Goal: Use online tool/utility: Utilize a website feature to perform a specific function

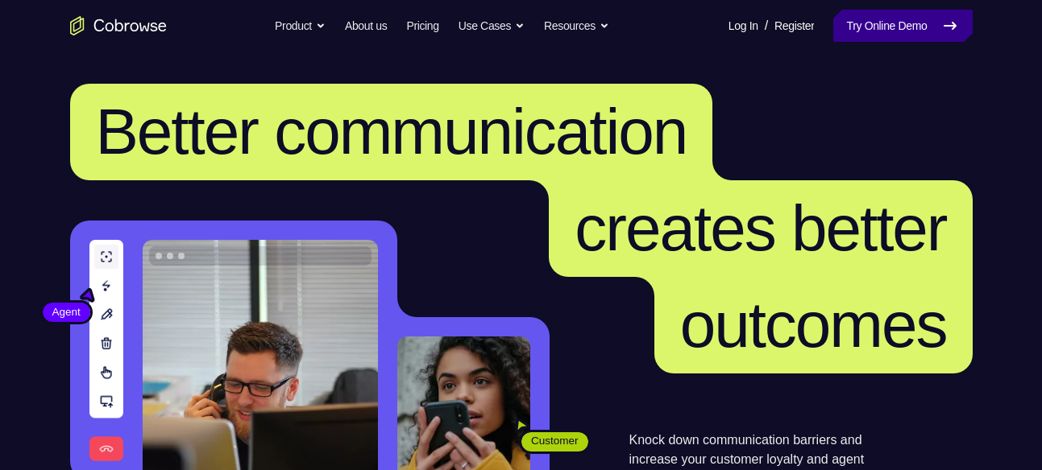
click at [892, 23] on link "Try Online Demo" at bounding box center [902, 26] width 139 height 32
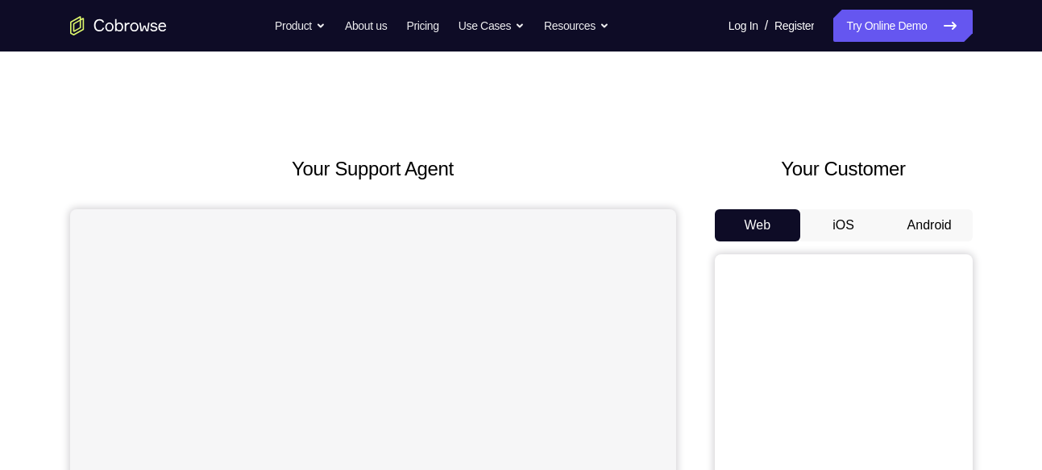
click at [922, 224] on button "Android" at bounding box center [929, 225] width 86 height 32
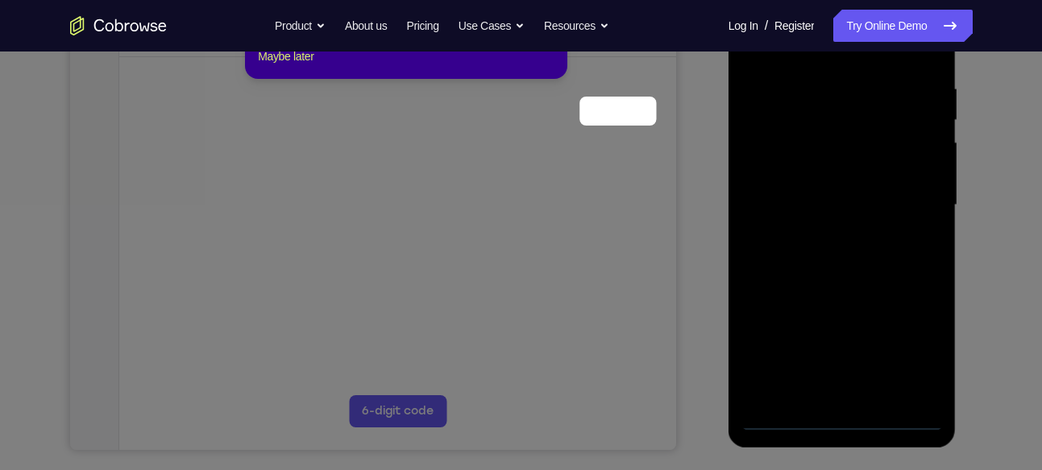
scroll to position [209, 0]
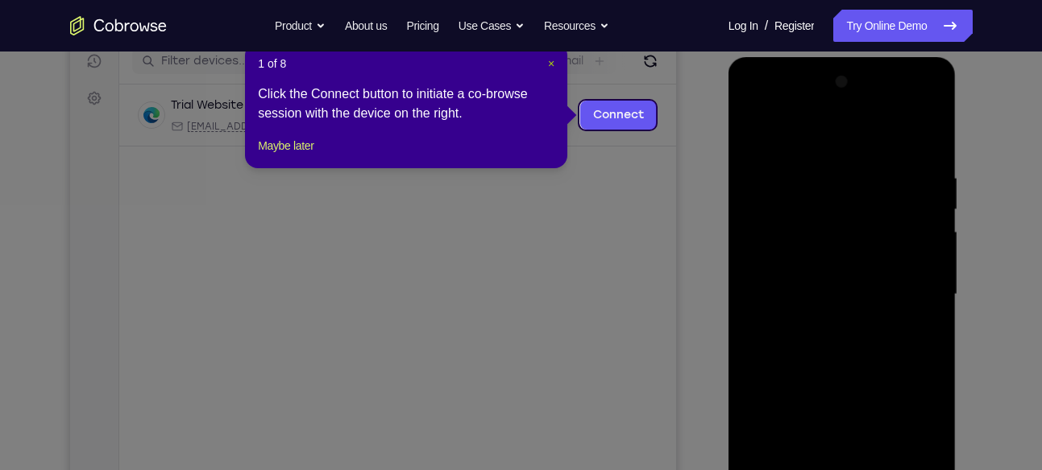
click at [553, 63] on span "×" at bounding box center [551, 63] width 6 height 13
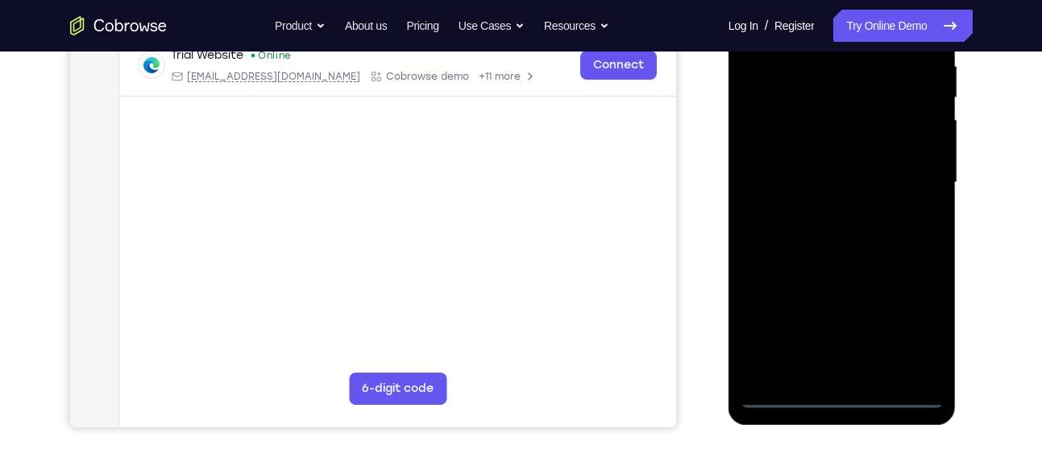
scroll to position [322, 0]
click at [844, 390] on div at bounding box center [841, 182] width 203 height 451
click at [905, 322] on div at bounding box center [841, 182] width 203 height 451
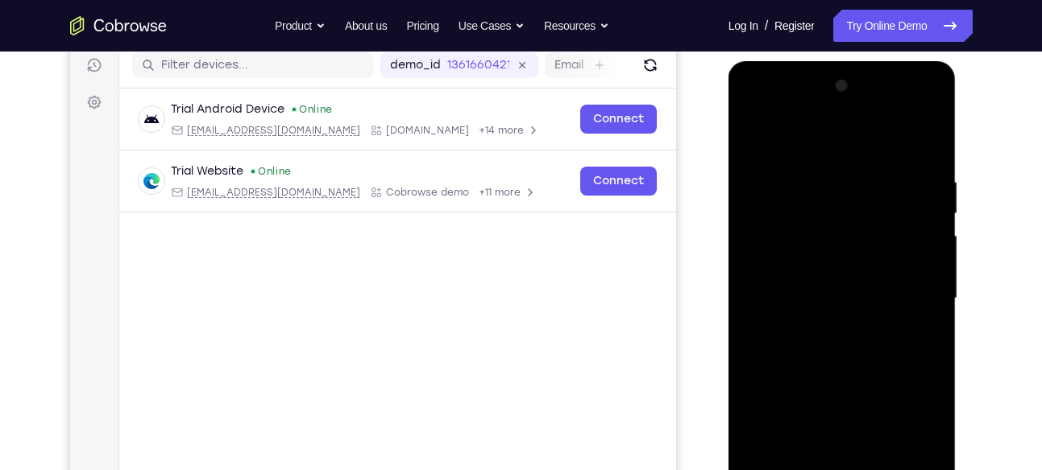
scroll to position [205, 0]
click at [761, 110] on div at bounding box center [841, 299] width 203 height 451
click at [909, 287] on div at bounding box center [841, 299] width 203 height 451
click at [826, 330] on div at bounding box center [841, 299] width 203 height 451
click at [817, 276] on div at bounding box center [841, 299] width 203 height 451
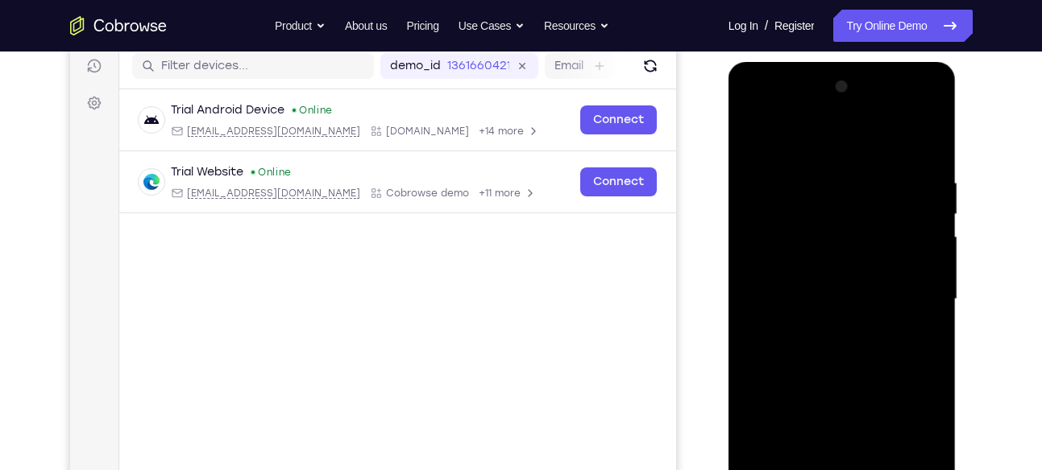
click at [826, 263] on div at bounding box center [841, 299] width 203 height 451
click at [843, 307] on div at bounding box center [841, 299] width 203 height 451
click at [840, 343] on div at bounding box center [841, 299] width 203 height 451
click at [843, 352] on div at bounding box center [841, 299] width 203 height 451
click at [851, 342] on div at bounding box center [841, 299] width 203 height 451
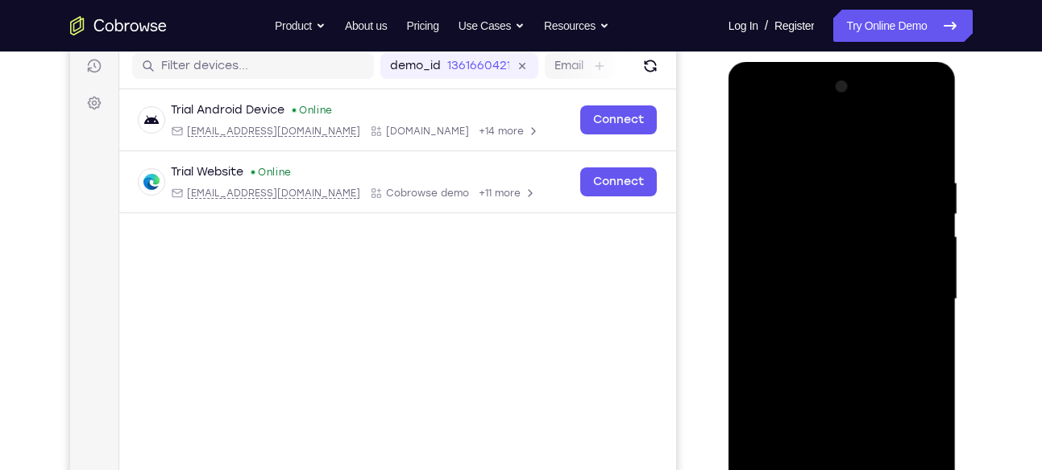
click at [925, 170] on div at bounding box center [841, 299] width 203 height 451
click at [825, 346] on div at bounding box center [841, 299] width 203 height 451
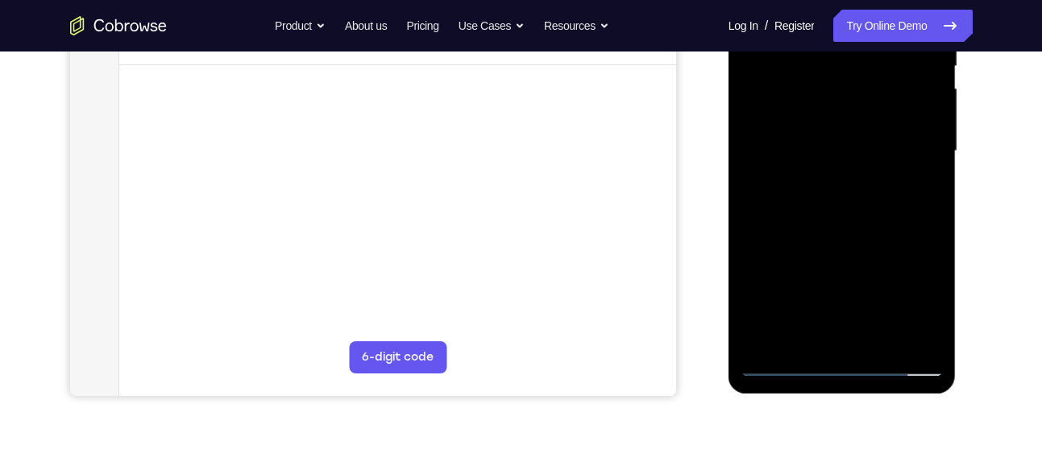
scroll to position [354, 0]
click at [831, 335] on div at bounding box center [841, 150] width 203 height 451
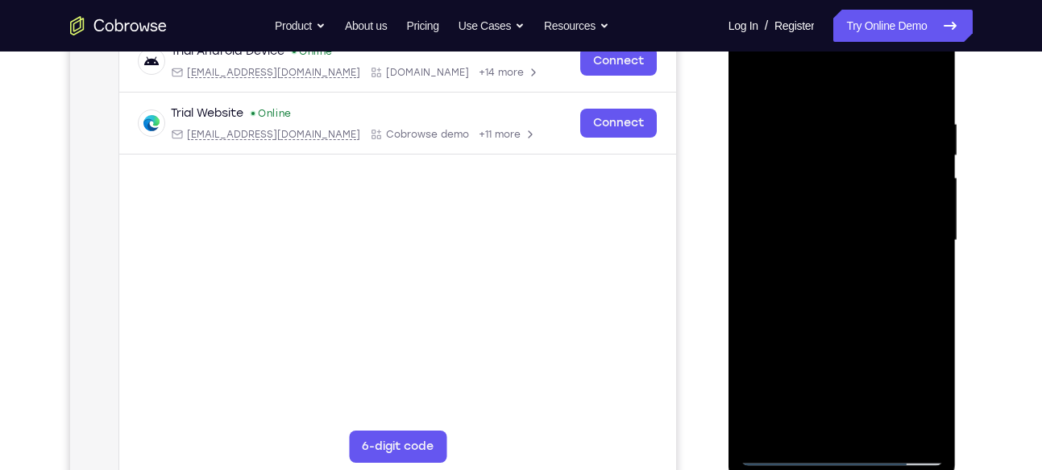
scroll to position [253, 0]
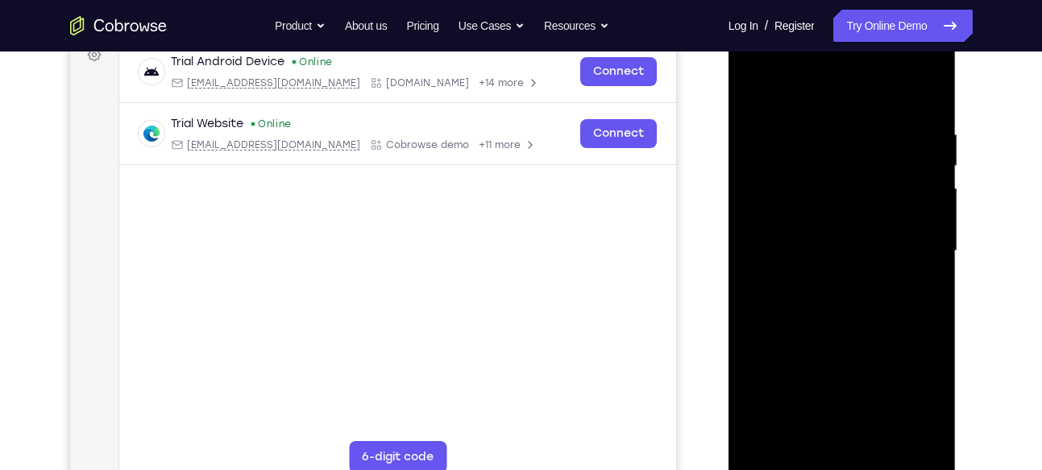
click at [852, 305] on div at bounding box center [841, 251] width 203 height 451
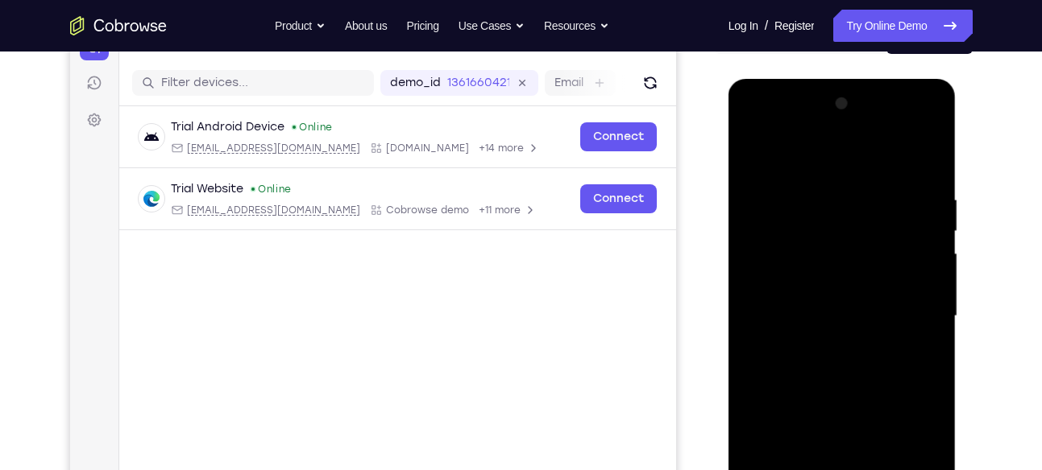
scroll to position [184, 0]
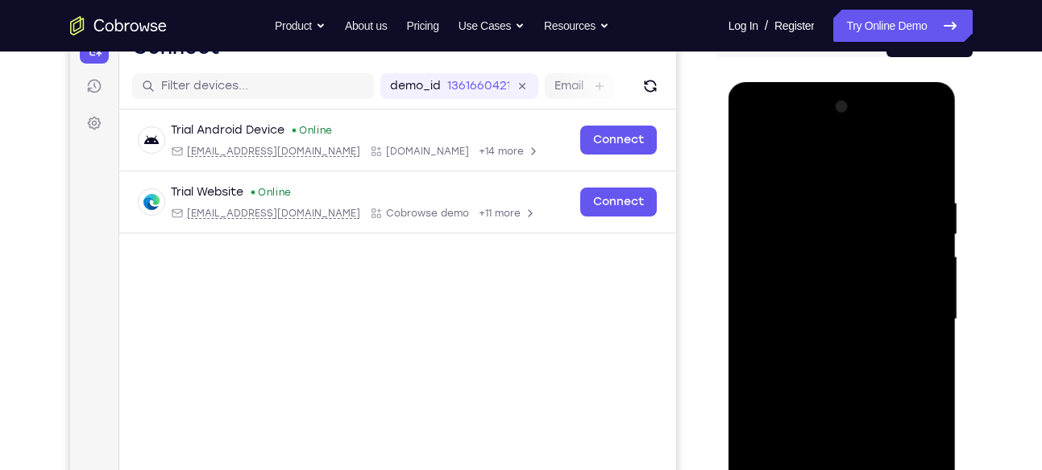
click at [910, 160] on div at bounding box center [841, 319] width 203 height 451
click at [929, 190] on div at bounding box center [841, 319] width 203 height 451
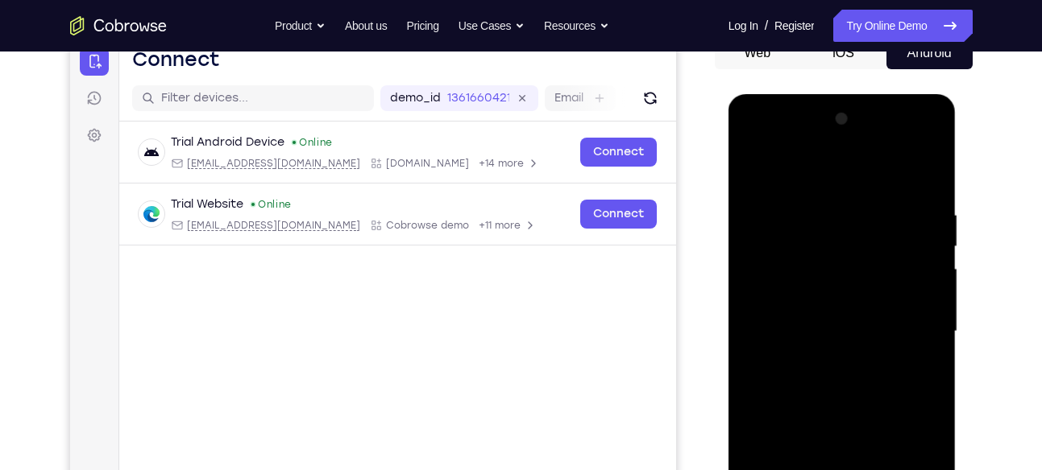
scroll to position [163, 0]
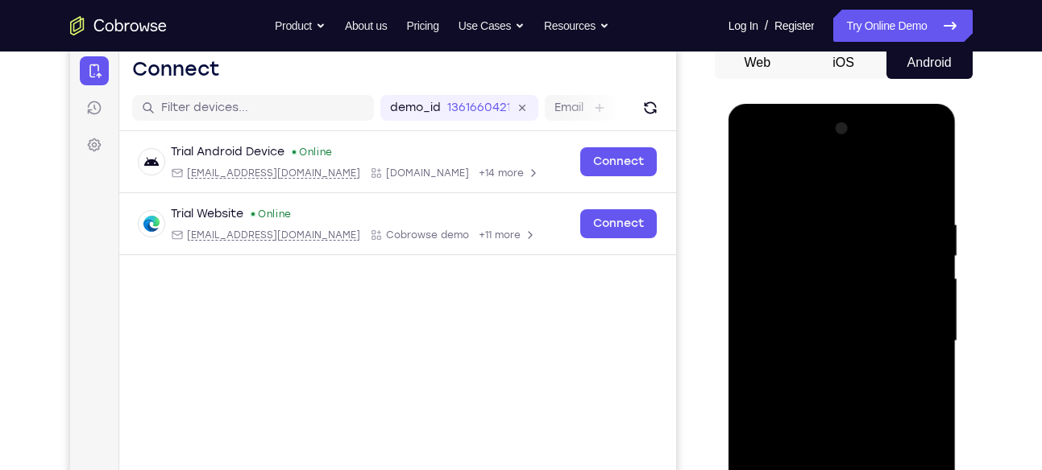
click at [837, 266] on div at bounding box center [841, 341] width 203 height 451
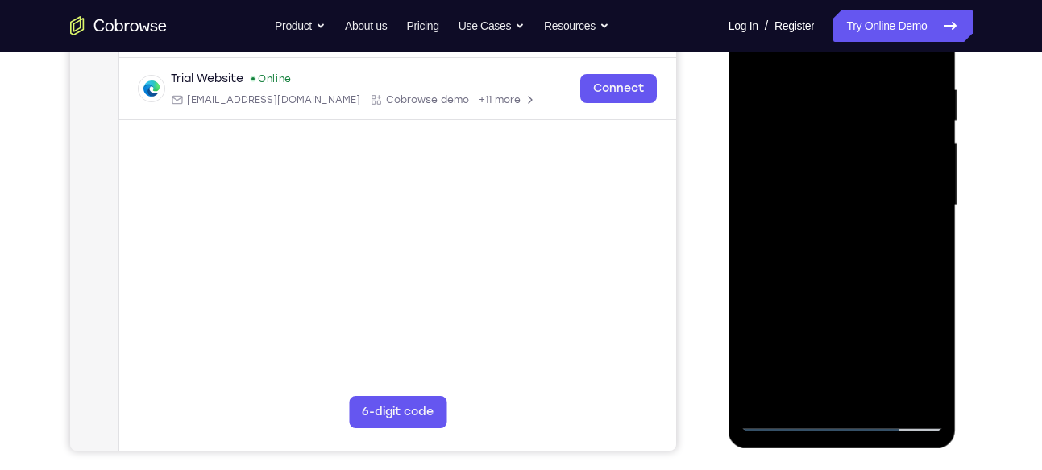
scroll to position [320, 0]
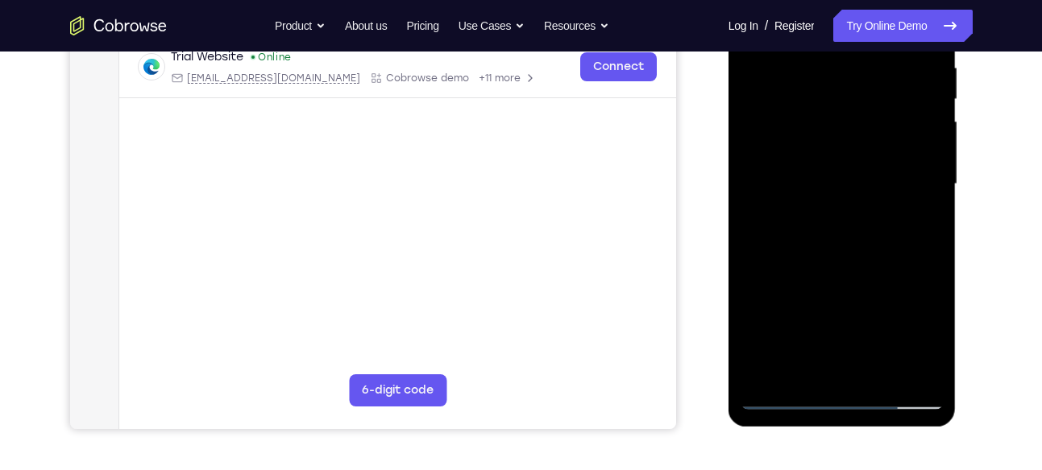
click at [837, 266] on div at bounding box center [841, 184] width 203 height 451
drag, startPoint x: 837, startPoint y: 109, endPoint x: 843, endPoint y: 172, distance: 63.1
click at [843, 172] on div at bounding box center [841, 184] width 203 height 451
drag, startPoint x: 838, startPoint y: 275, endPoint x: 836, endPoint y: 309, distance: 33.9
click at [836, 309] on div at bounding box center [841, 184] width 203 height 451
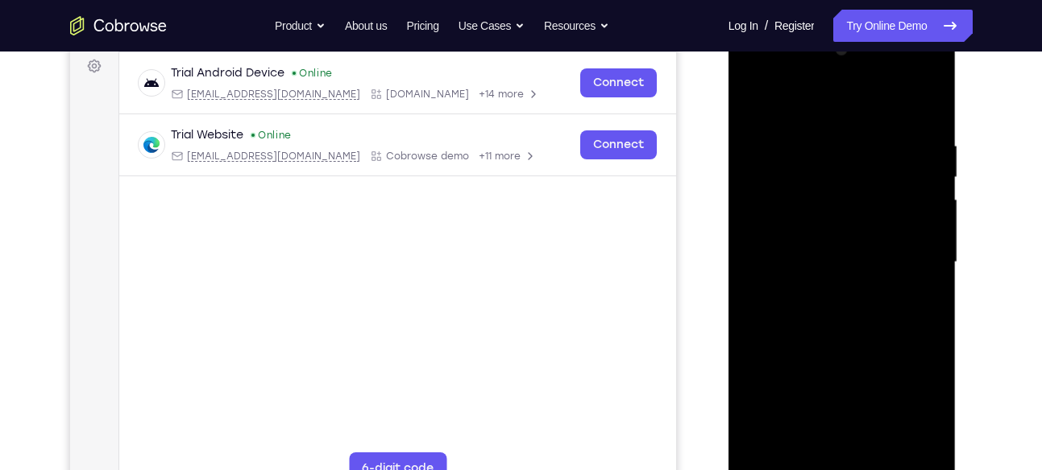
scroll to position [238, 0]
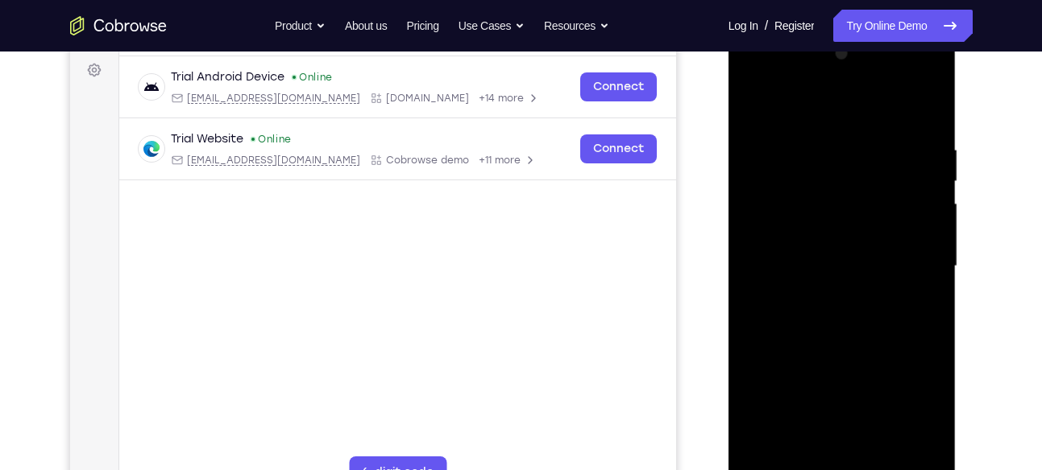
click at [933, 283] on div at bounding box center [841, 266] width 203 height 451
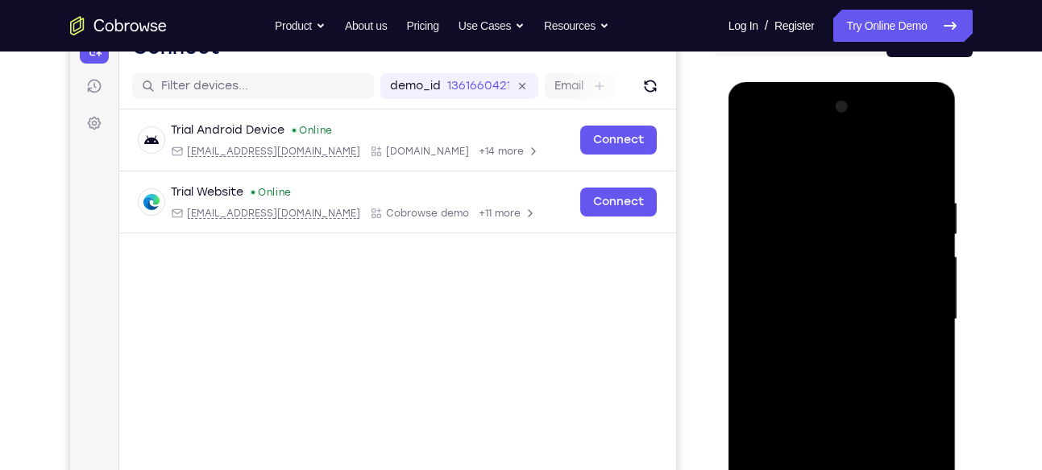
scroll to position [184, 0]
drag, startPoint x: 897, startPoint y: 222, endPoint x: 903, endPoint y: 320, distance: 98.4
click at [903, 320] on div at bounding box center [841, 320] width 203 height 451
click at [830, 189] on div at bounding box center [841, 320] width 203 height 451
drag, startPoint x: 905, startPoint y: 211, endPoint x: 872, endPoint y: 217, distance: 32.7
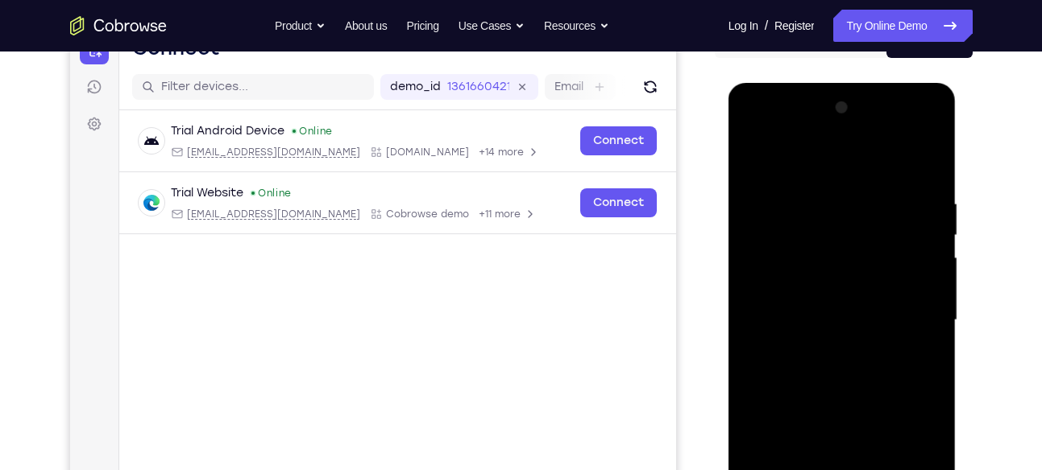
click at [872, 217] on div at bounding box center [841, 320] width 203 height 451
click at [919, 251] on div at bounding box center [841, 320] width 203 height 451
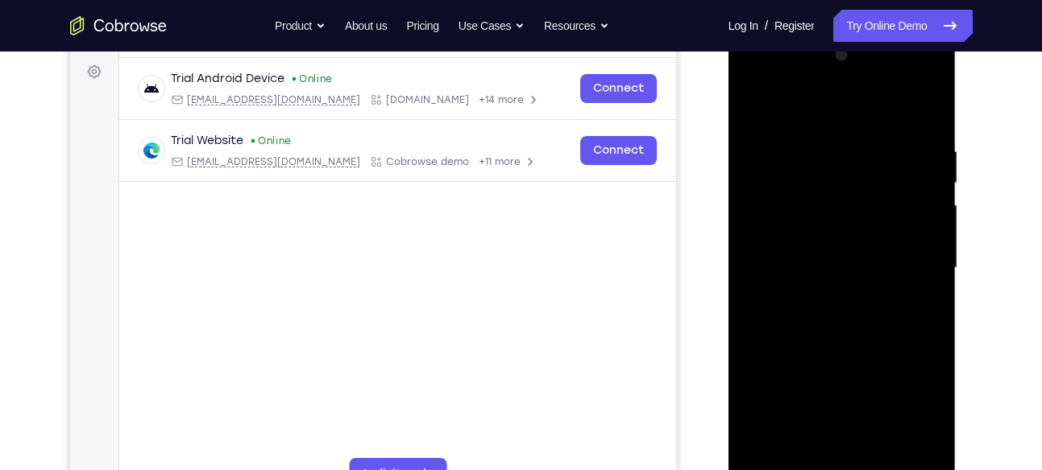
scroll to position [242, 0]
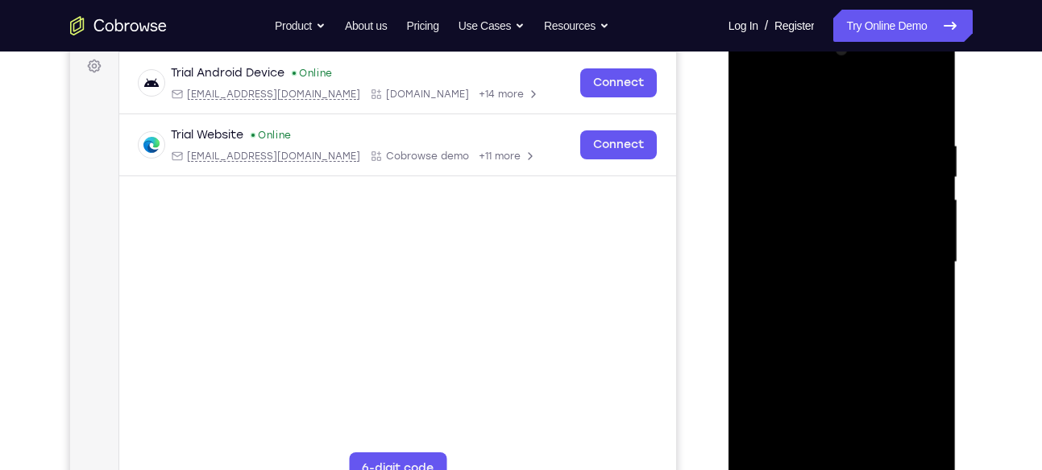
click at [935, 238] on div at bounding box center [841, 262] width 203 height 451
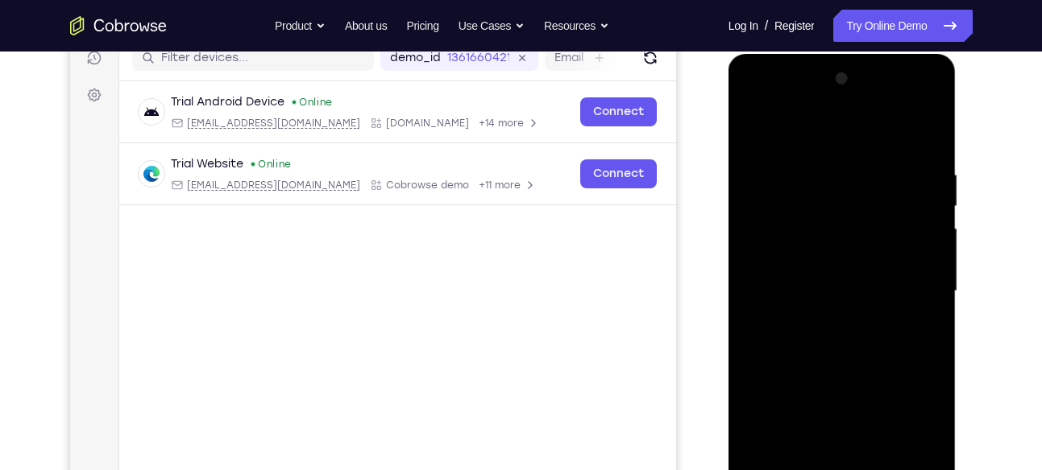
scroll to position [211, 0]
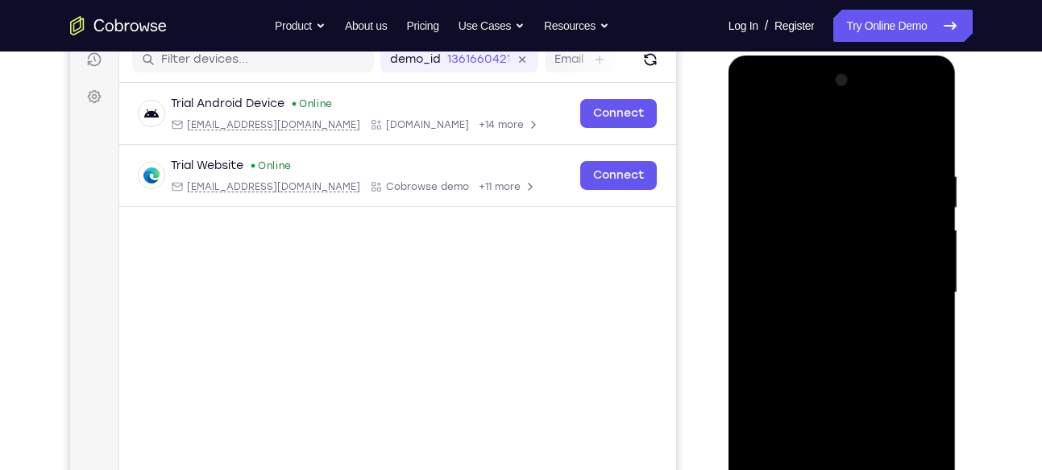
click at [935, 238] on div at bounding box center [841, 293] width 203 height 451
click at [923, 135] on div at bounding box center [841, 293] width 203 height 451
drag, startPoint x: 857, startPoint y: 292, endPoint x: 859, endPoint y: 168, distance: 124.1
click at [859, 168] on div at bounding box center [841, 293] width 203 height 451
drag, startPoint x: 851, startPoint y: 318, endPoint x: 851, endPoint y: 214, distance: 103.9
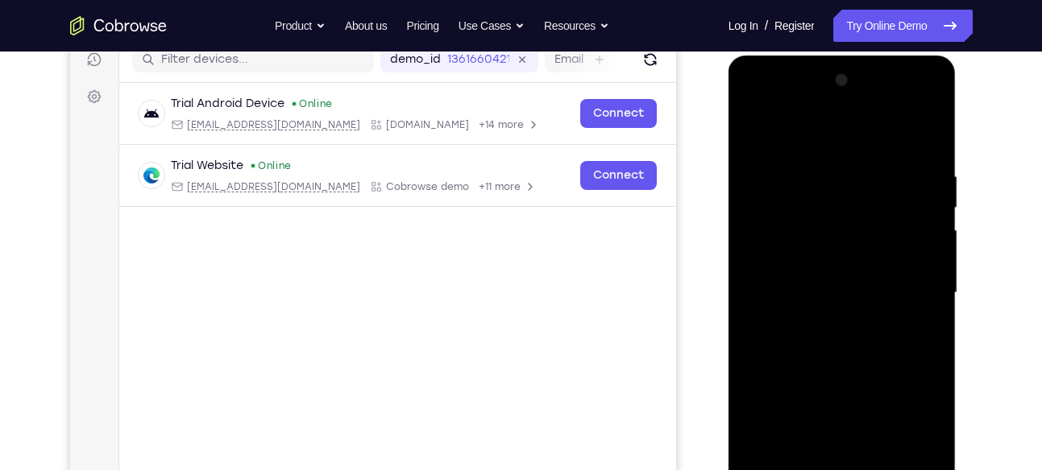
click at [851, 214] on div at bounding box center [841, 293] width 203 height 451
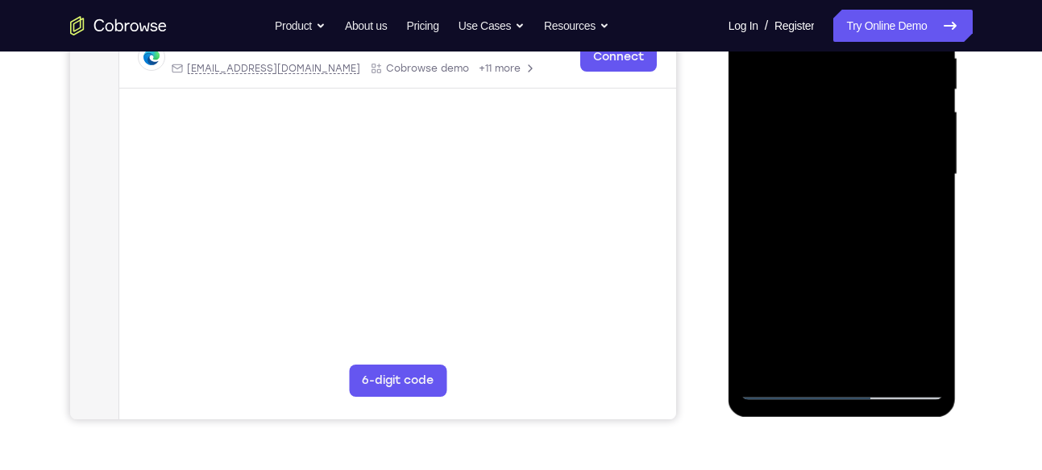
scroll to position [332, 0]
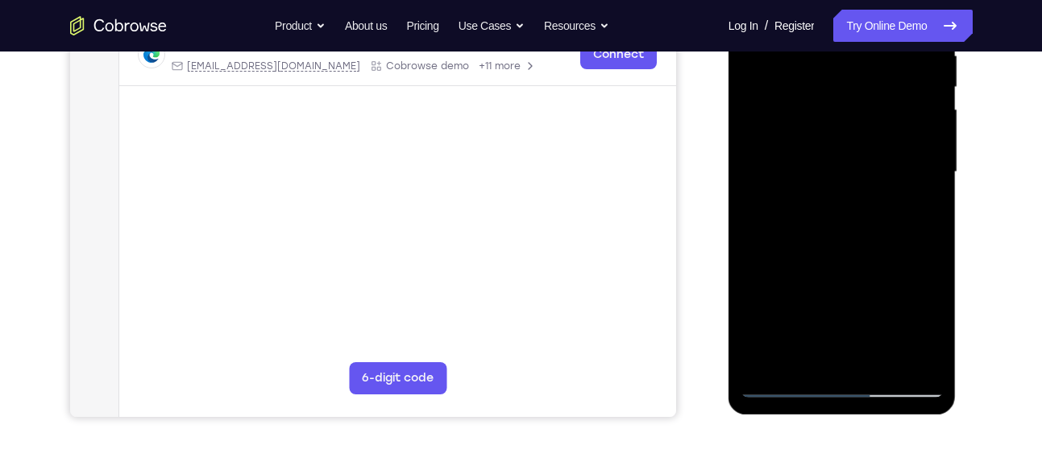
click at [884, 359] on div at bounding box center [841, 172] width 203 height 451
click at [859, 256] on div at bounding box center [841, 172] width 203 height 451
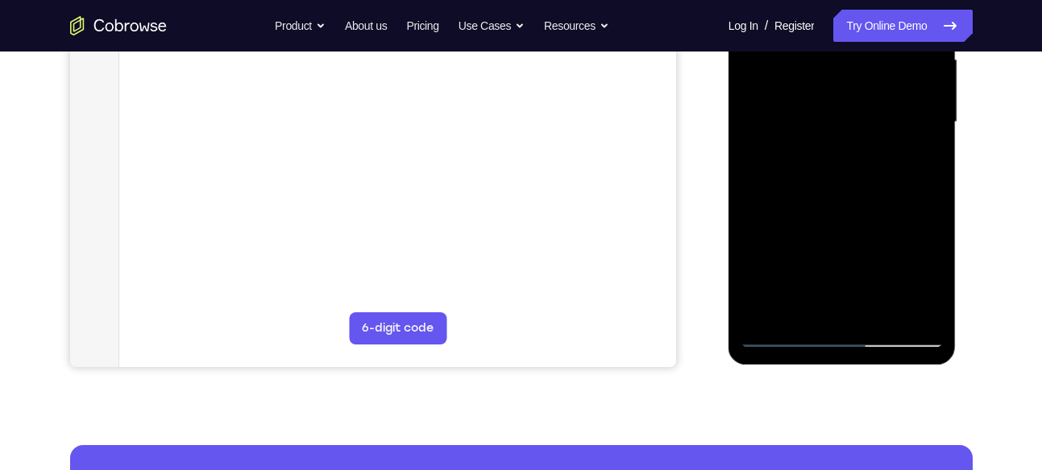
scroll to position [385, 0]
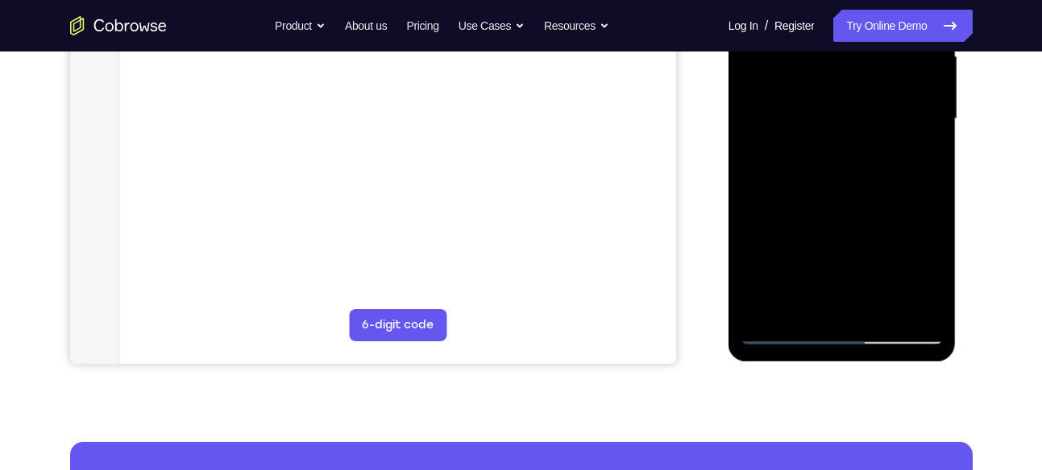
click at [785, 334] on div at bounding box center [841, 119] width 203 height 451
drag, startPoint x: 788, startPoint y: 284, endPoint x: 789, endPoint y: 205, distance: 79.0
click at [789, 205] on div at bounding box center [841, 119] width 203 height 451
drag, startPoint x: 807, startPoint y: 275, endPoint x: 799, endPoint y: 152, distance: 122.7
click at [799, 152] on div at bounding box center [841, 119] width 203 height 451
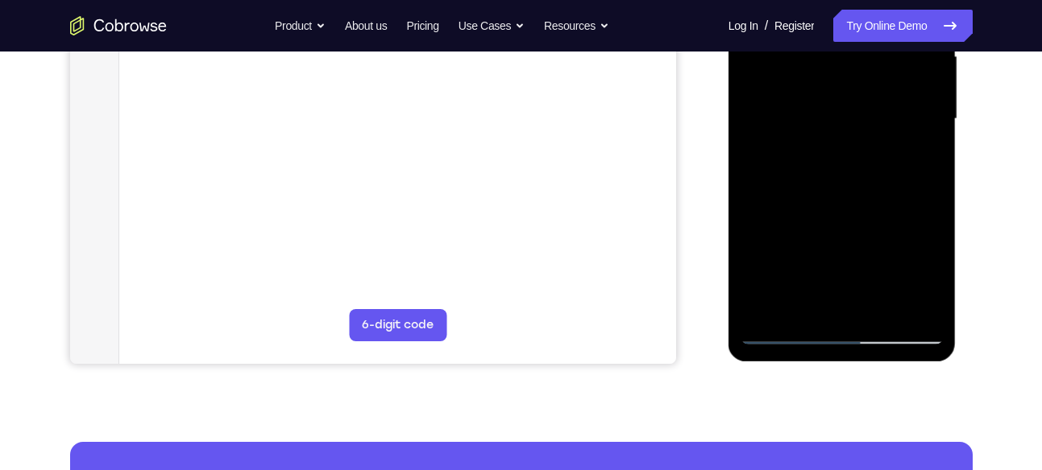
drag, startPoint x: 817, startPoint y: 241, endPoint x: 806, endPoint y: 88, distance: 153.5
click at [806, 88] on div at bounding box center [841, 119] width 203 height 451
drag, startPoint x: 822, startPoint y: 191, endPoint x: 826, endPoint y: 262, distance: 71.0
click at [826, 262] on div at bounding box center [841, 119] width 203 height 451
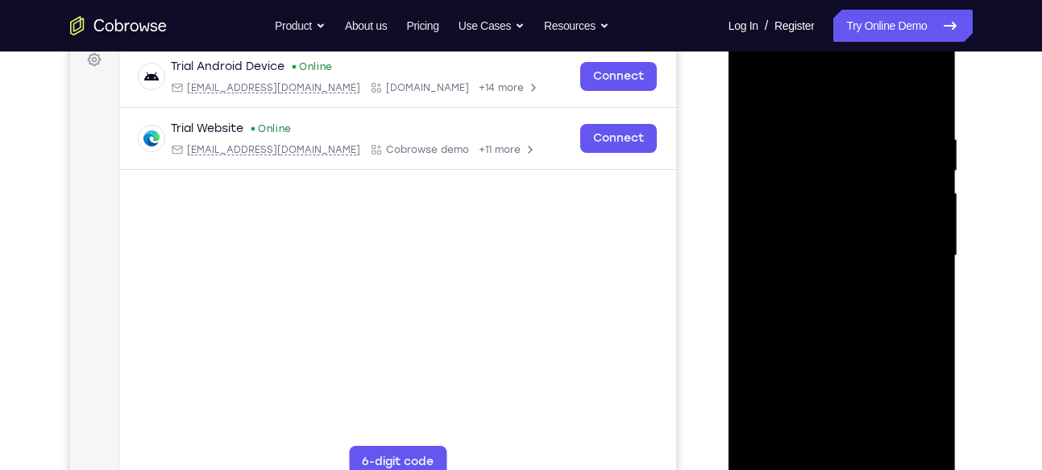
scroll to position [244, 0]
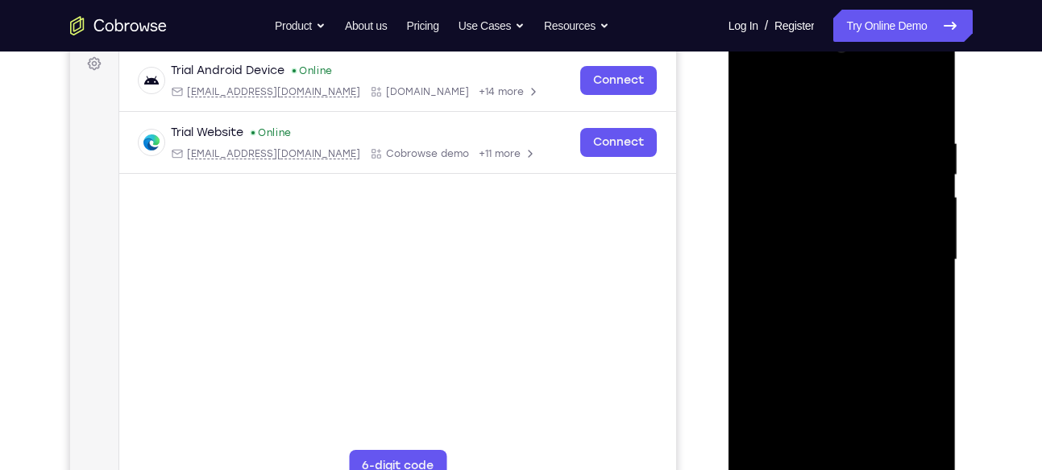
drag, startPoint x: 853, startPoint y: 354, endPoint x: 861, endPoint y: 283, distance: 72.1
click at [861, 283] on div at bounding box center [841, 260] width 203 height 451
click at [930, 260] on div at bounding box center [841, 260] width 203 height 451
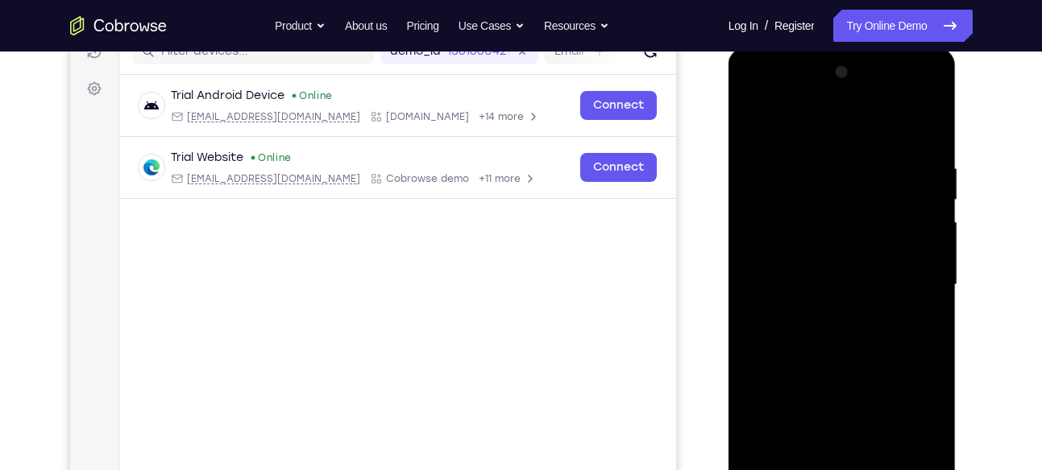
scroll to position [218, 0]
drag, startPoint x: 918, startPoint y: 251, endPoint x: 897, endPoint y: 139, distance: 113.0
click at [897, 139] on div at bounding box center [841, 285] width 203 height 451
drag, startPoint x: 889, startPoint y: 311, endPoint x: 888, endPoint y: 171, distance: 140.2
click at [888, 171] on div at bounding box center [841, 285] width 203 height 451
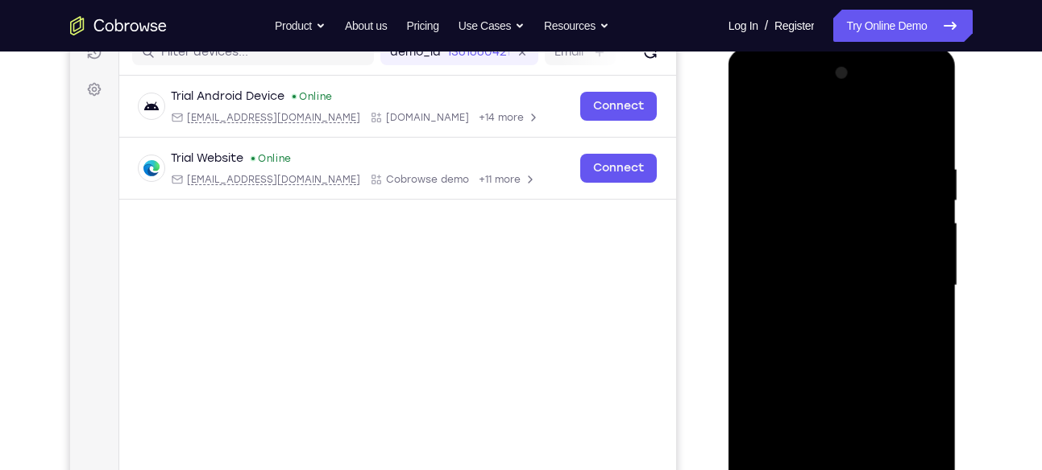
drag, startPoint x: 875, startPoint y: 338, endPoint x: 875, endPoint y: 201, distance: 136.1
click at [875, 201] on div at bounding box center [841, 285] width 203 height 451
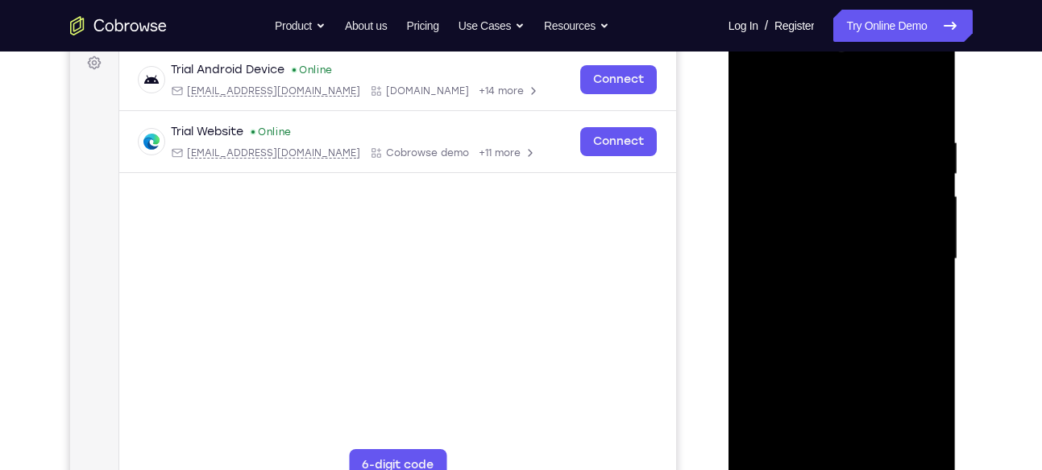
scroll to position [246, 0]
click at [930, 246] on div at bounding box center [841, 258] width 203 height 451
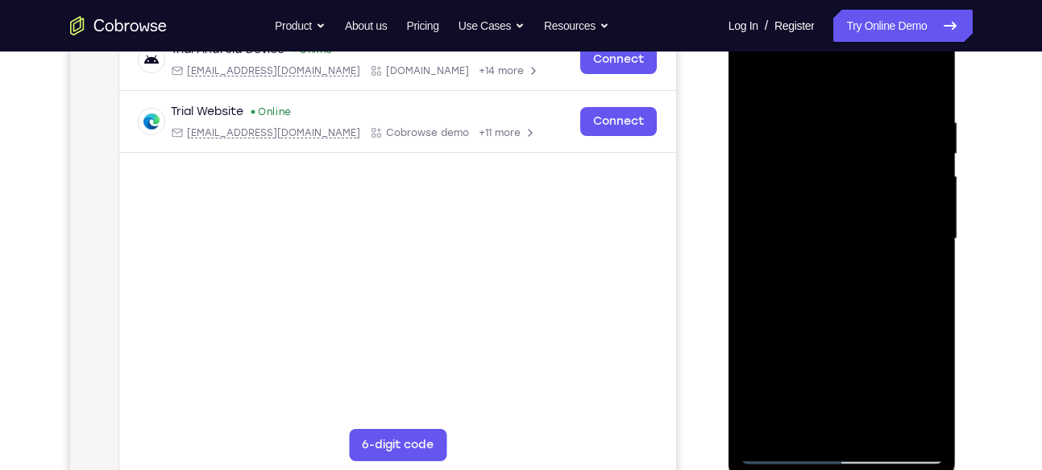
scroll to position [267, 0]
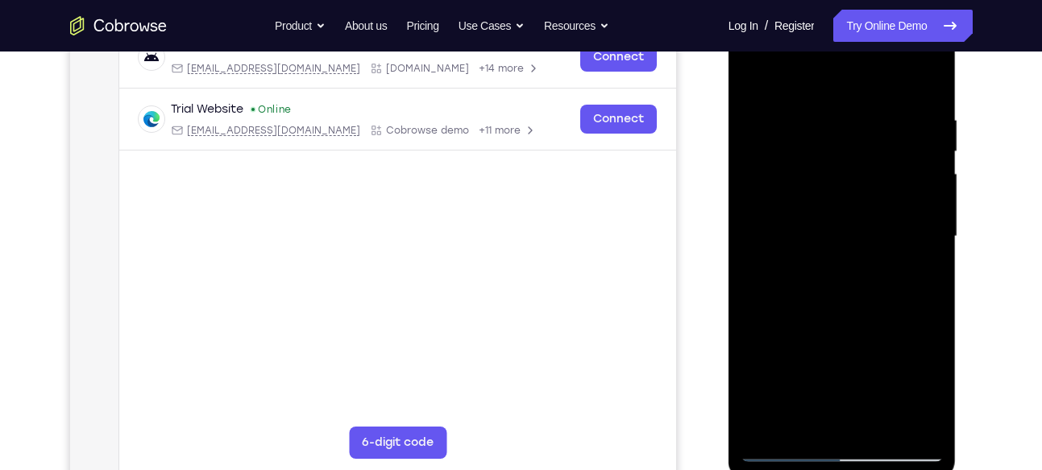
click at [930, 229] on div at bounding box center [841, 236] width 203 height 451
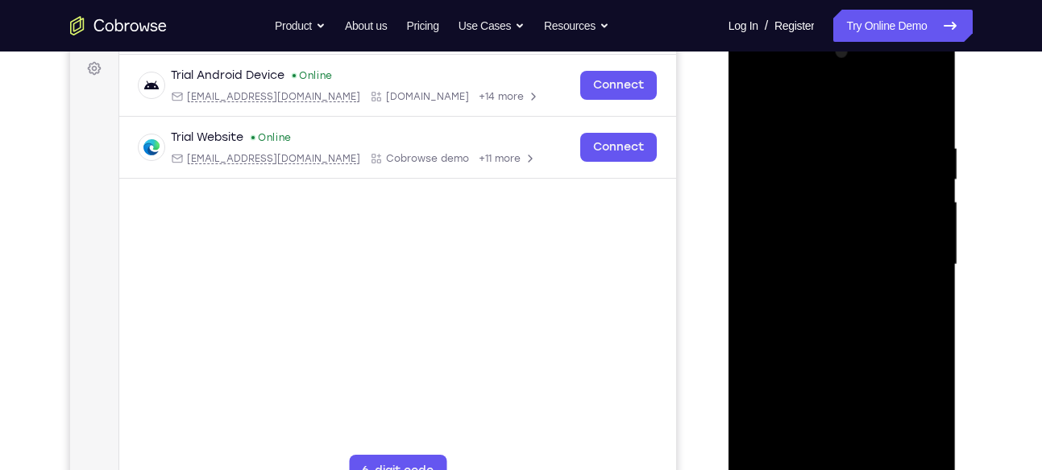
scroll to position [237, 0]
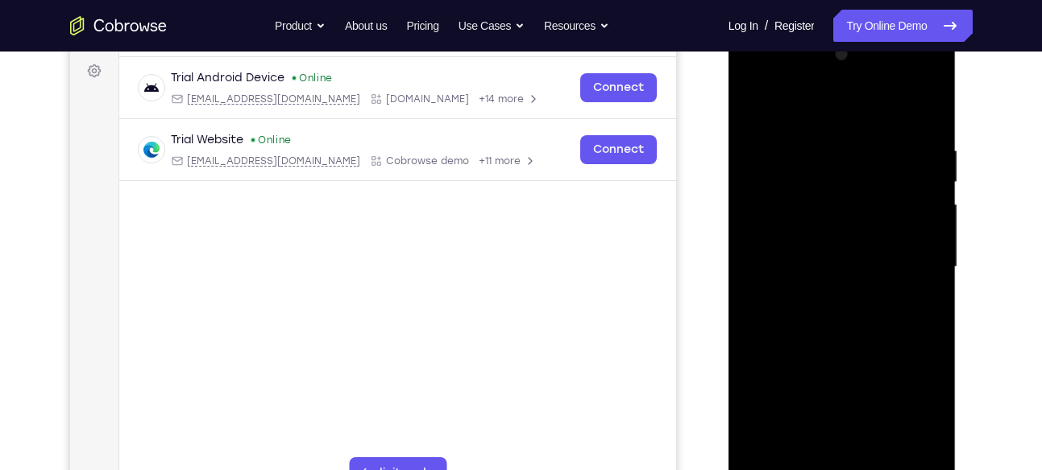
click at [935, 257] on div at bounding box center [841, 267] width 203 height 451
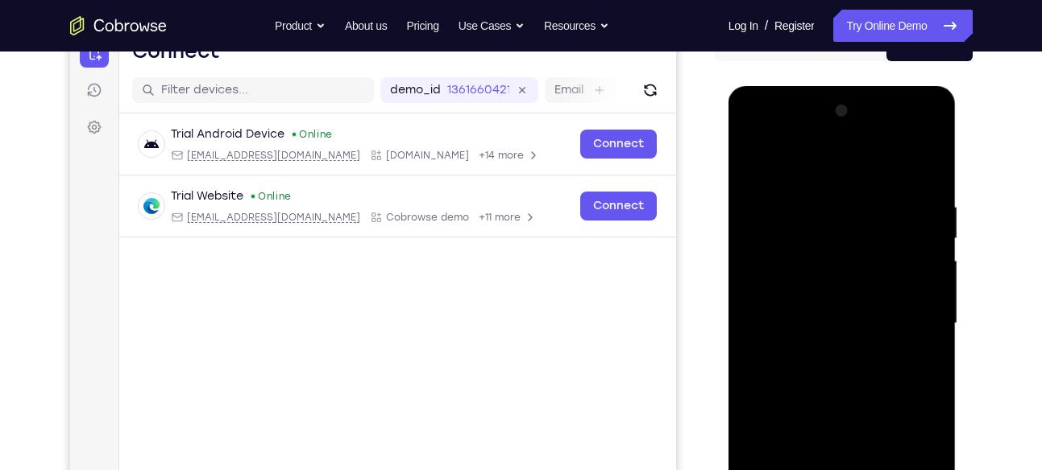
scroll to position [176, 0]
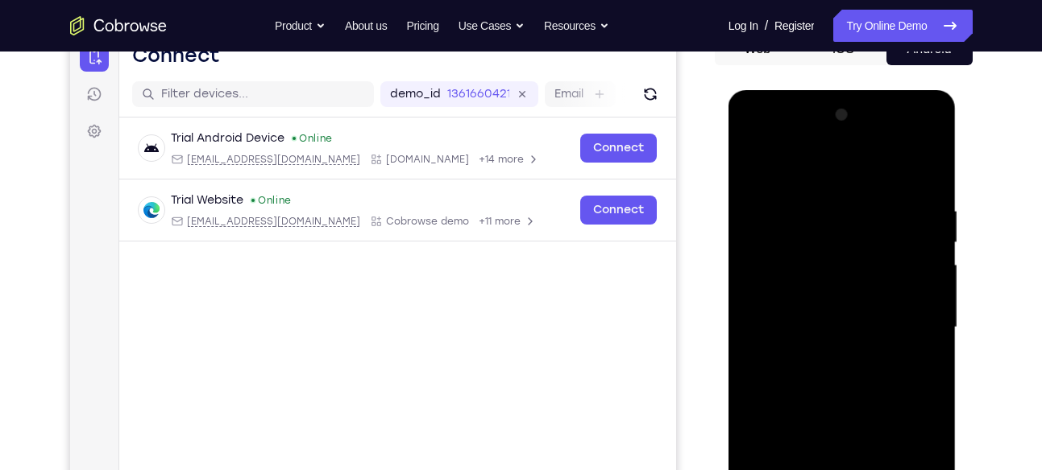
click at [925, 164] on div at bounding box center [841, 327] width 203 height 451
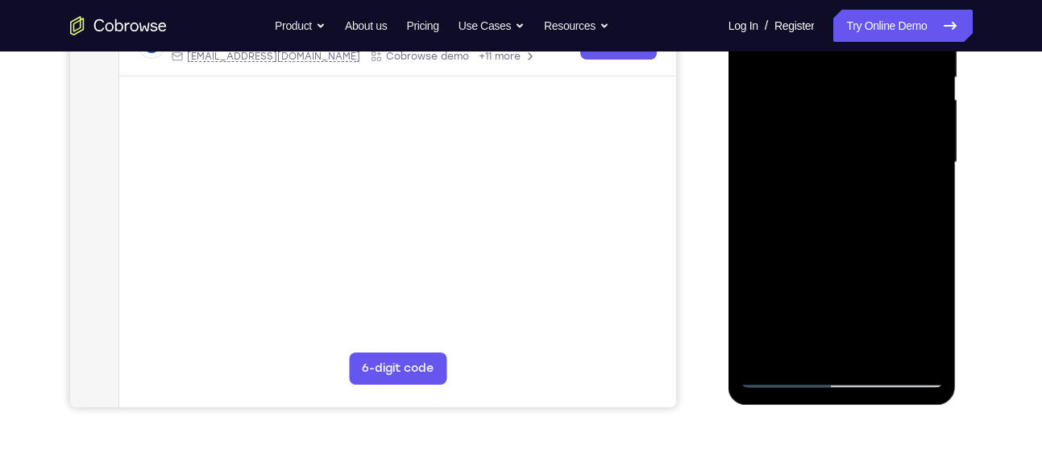
scroll to position [342, 0]
click at [777, 345] on div at bounding box center [841, 161] width 203 height 451
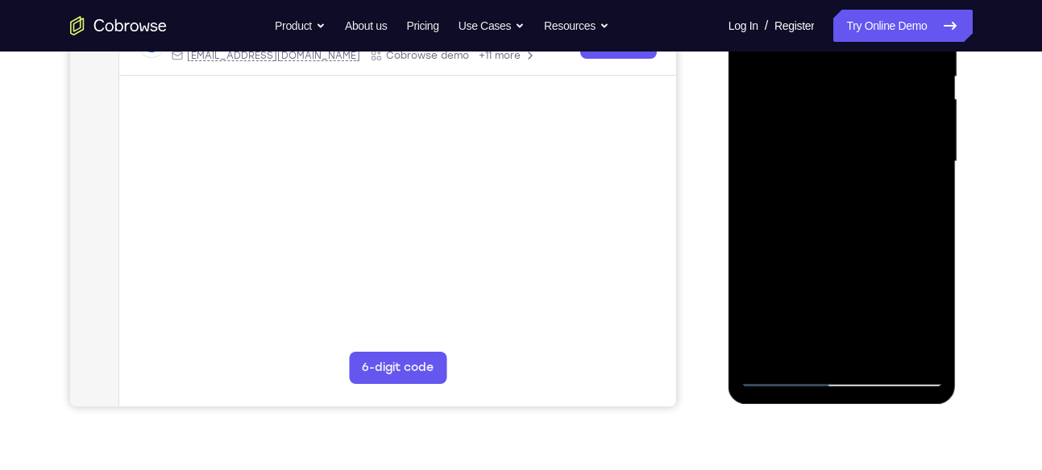
click at [777, 345] on div at bounding box center [841, 161] width 203 height 451
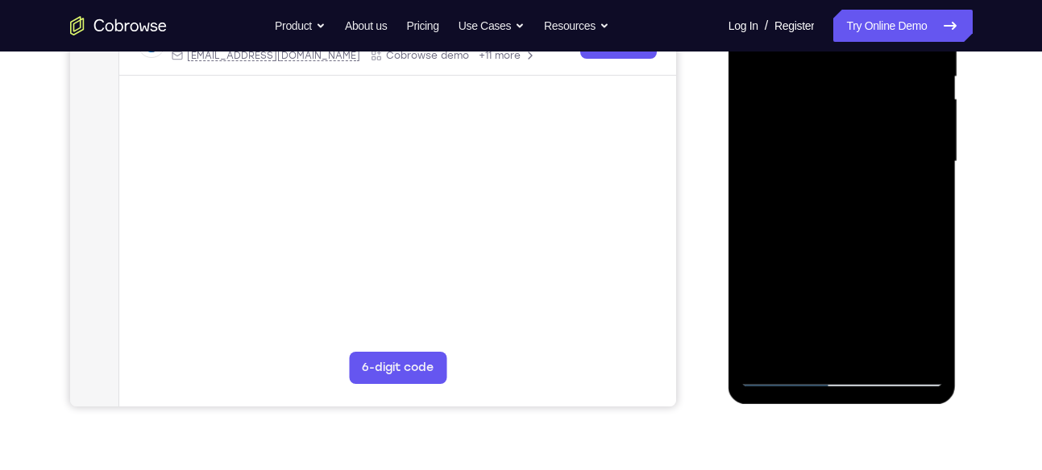
click at [777, 345] on div at bounding box center [841, 161] width 203 height 451
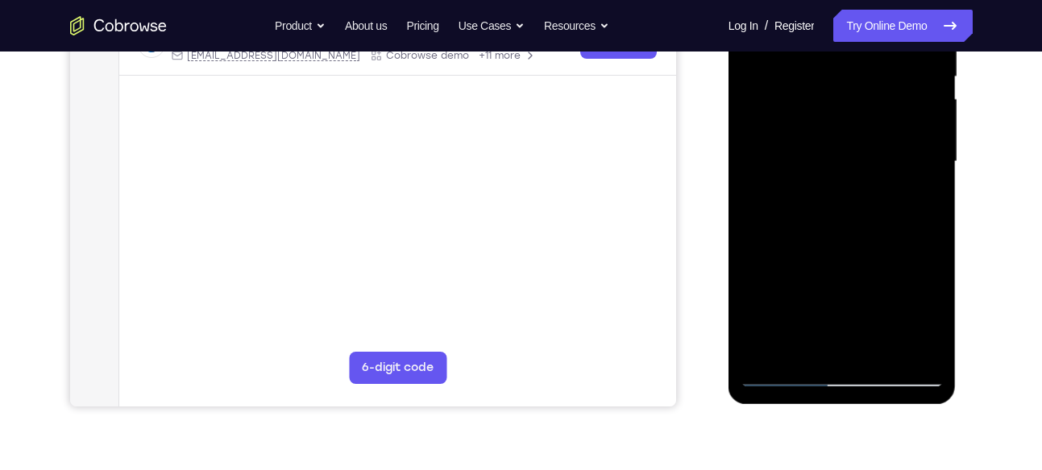
scroll to position [184, 0]
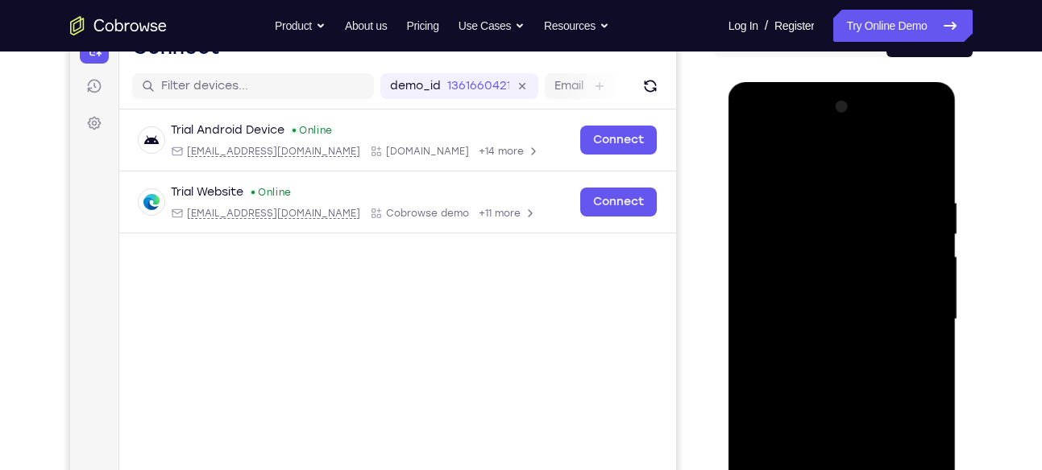
drag, startPoint x: 834, startPoint y: 221, endPoint x: 866, endPoint y: 396, distance: 178.5
click at [866, 396] on div at bounding box center [841, 319] width 203 height 451
drag, startPoint x: 854, startPoint y: 313, endPoint x: 852, endPoint y: 217, distance: 95.9
click at [852, 217] on div at bounding box center [841, 319] width 203 height 451
drag, startPoint x: 859, startPoint y: 325, endPoint x: 855, endPoint y: 248, distance: 76.6
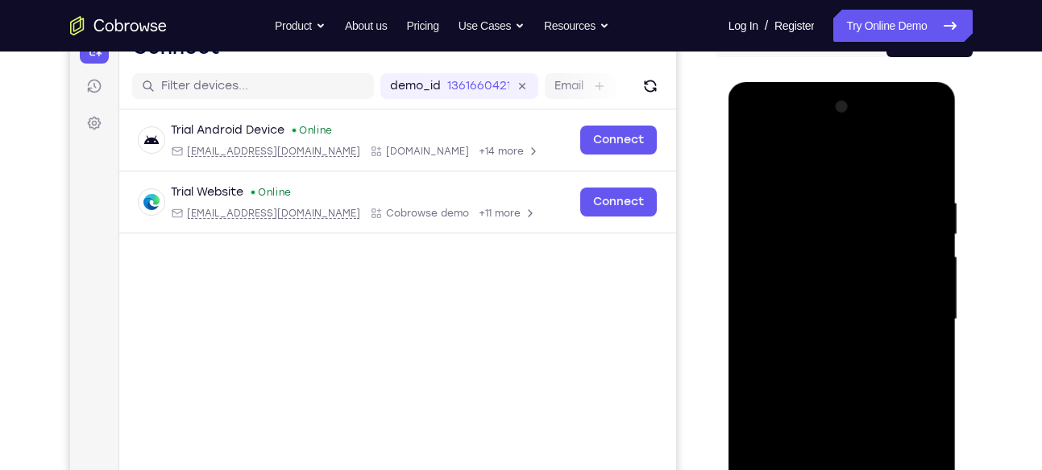
click at [855, 248] on div at bounding box center [841, 319] width 203 height 451
drag, startPoint x: 842, startPoint y: 297, endPoint x: 843, endPoint y: 227, distance: 70.1
click at [843, 227] on div at bounding box center [841, 319] width 203 height 451
drag, startPoint x: 884, startPoint y: 252, endPoint x: 860, endPoint y: 121, distance: 133.5
click at [860, 121] on div at bounding box center [841, 319] width 203 height 451
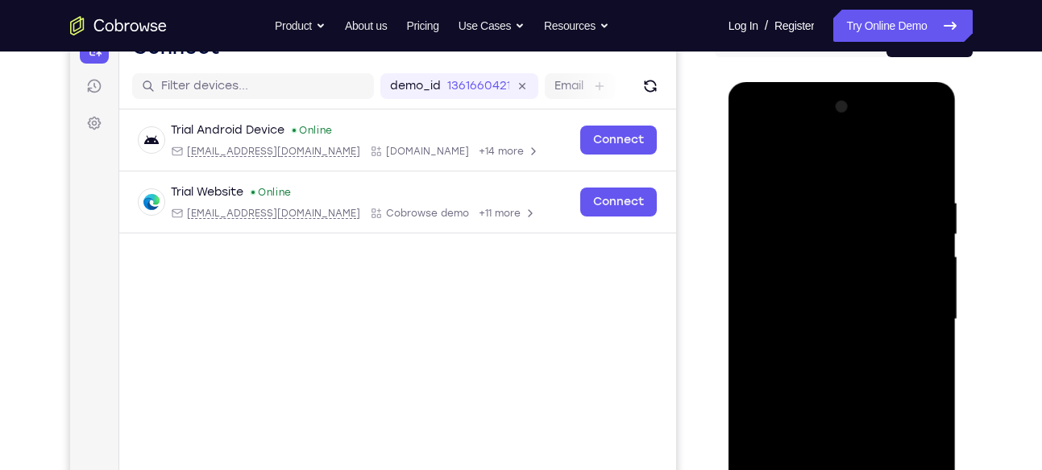
drag, startPoint x: 868, startPoint y: 321, endPoint x: 856, endPoint y: 178, distance: 143.9
click at [856, 178] on div at bounding box center [841, 319] width 203 height 451
drag, startPoint x: 864, startPoint y: 259, endPoint x: 860, endPoint y: 200, distance: 59.0
click at [860, 200] on div at bounding box center [841, 319] width 203 height 451
drag, startPoint x: 872, startPoint y: 308, endPoint x: 870, endPoint y: 167, distance: 141.0
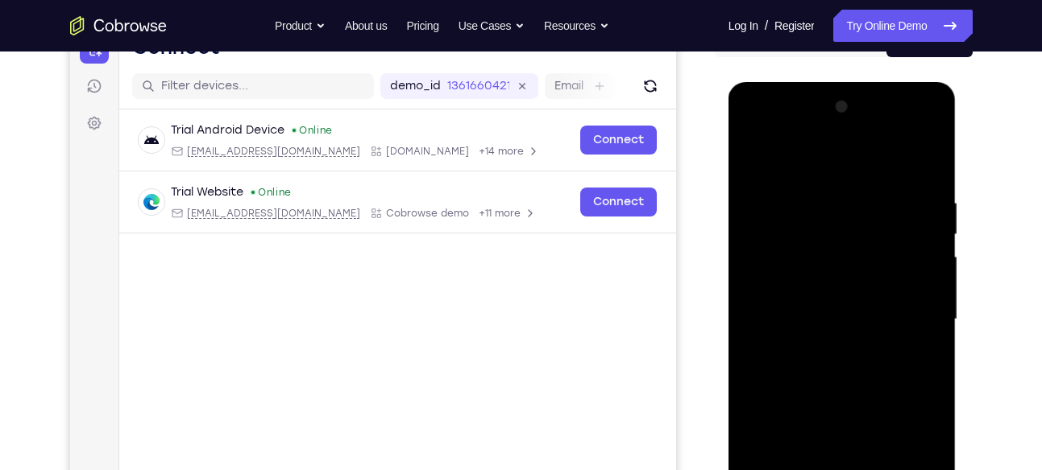
click at [870, 167] on div at bounding box center [841, 319] width 203 height 451
click at [917, 317] on div at bounding box center [841, 319] width 203 height 451
drag, startPoint x: 911, startPoint y: 360, endPoint x: 904, endPoint y: 292, distance: 68.9
click at [904, 292] on div at bounding box center [841, 319] width 203 height 451
drag, startPoint x: 881, startPoint y: 332, endPoint x: 877, endPoint y: 406, distance: 74.2
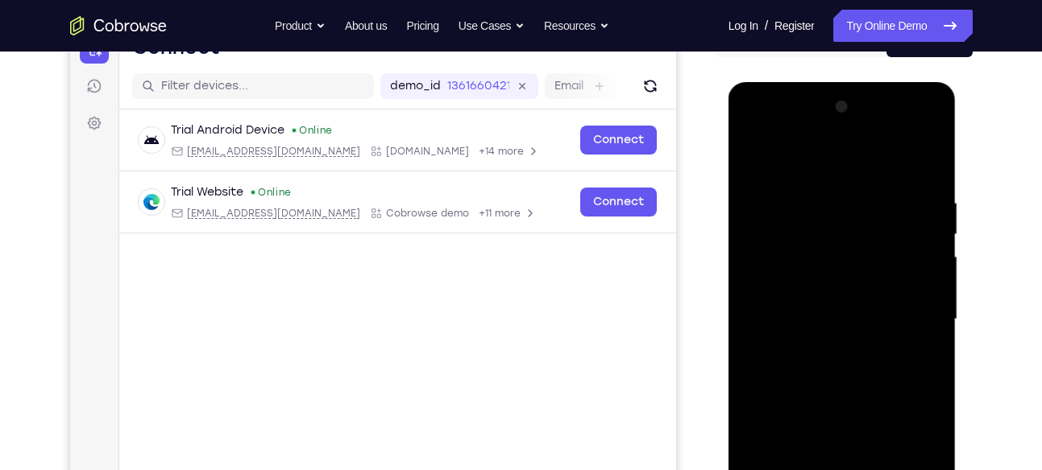
click at [877, 406] on div at bounding box center [841, 319] width 203 height 451
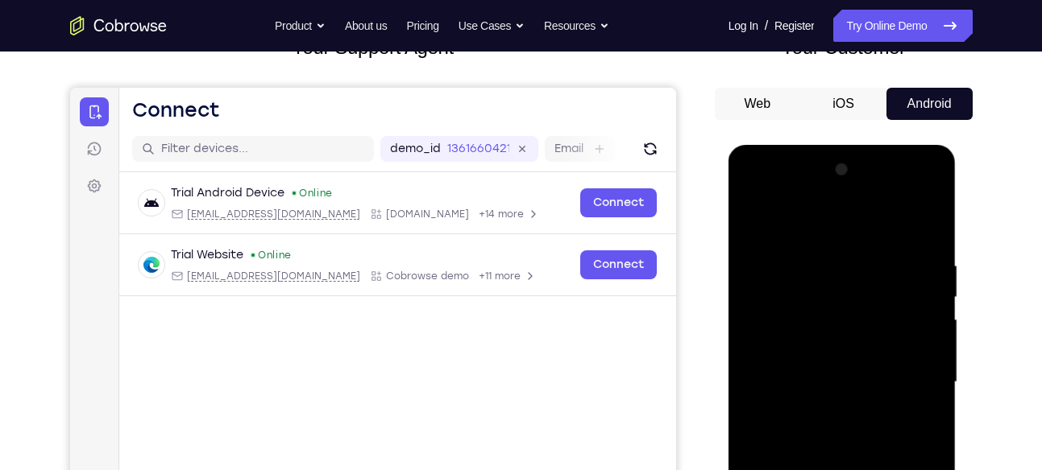
scroll to position [121, 0]
drag, startPoint x: 864, startPoint y: 273, endPoint x: 864, endPoint y: 370, distance: 96.7
click at [864, 370] on div at bounding box center [841, 383] width 203 height 451
click at [930, 295] on div at bounding box center [841, 383] width 203 height 451
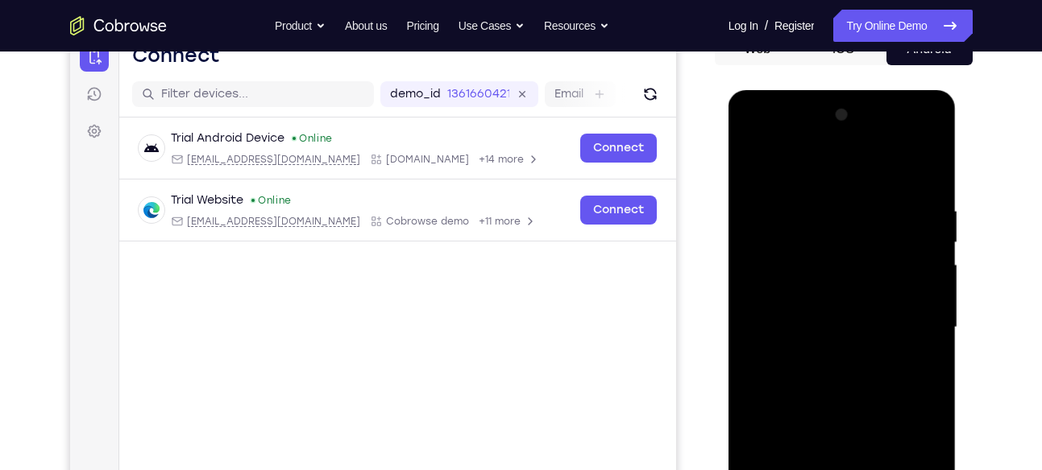
scroll to position [177, 0]
click at [935, 231] on div at bounding box center [841, 326] width 203 height 451
drag, startPoint x: 888, startPoint y: 252, endPoint x: 885, endPoint y: 305, distance: 53.2
click at [885, 305] on div at bounding box center [841, 326] width 203 height 451
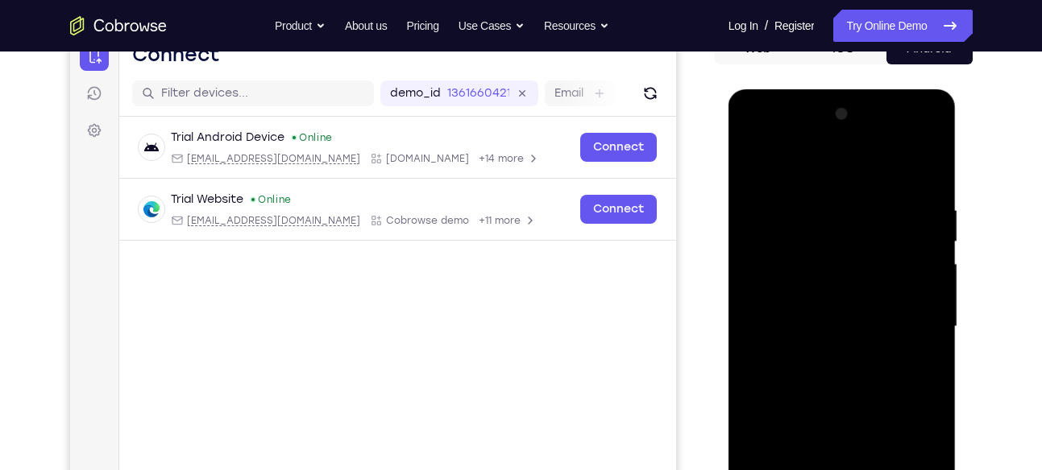
click at [933, 285] on div at bounding box center [841, 326] width 203 height 451
drag, startPoint x: 901, startPoint y: 267, endPoint x: 903, endPoint y: 333, distance: 65.3
click at [903, 333] on div at bounding box center [841, 326] width 203 height 451
drag, startPoint x: 880, startPoint y: 311, endPoint x: 876, endPoint y: 193, distance: 118.5
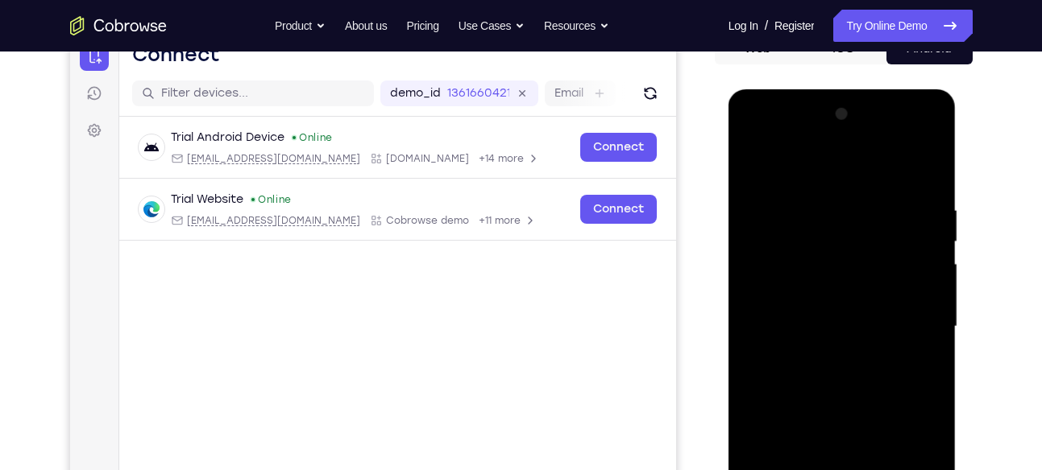
click at [876, 193] on div at bounding box center [841, 326] width 203 height 451
drag, startPoint x: 868, startPoint y: 321, endPoint x: 858, endPoint y: 218, distance: 102.8
click at [858, 218] on div at bounding box center [841, 326] width 203 height 451
drag, startPoint x: 854, startPoint y: 318, endPoint x: 852, endPoint y: 263, distance: 54.8
click at [852, 263] on div at bounding box center [841, 326] width 203 height 451
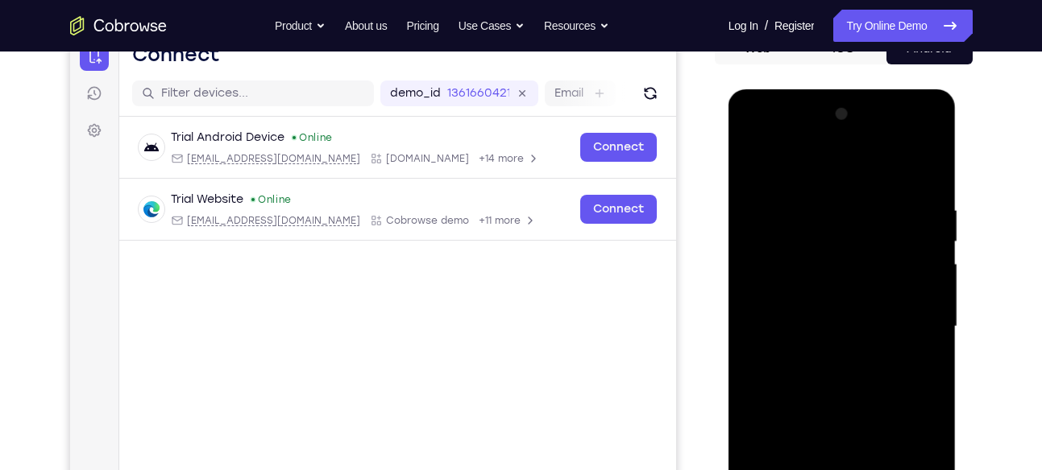
drag, startPoint x: 868, startPoint y: 335, endPoint x: 864, endPoint y: 251, distance: 84.6
click at [864, 251] on div at bounding box center [841, 326] width 203 height 451
drag, startPoint x: 864, startPoint y: 340, endPoint x: 874, endPoint y: 226, distance: 114.8
click at [874, 226] on div at bounding box center [841, 326] width 203 height 451
drag, startPoint x: 874, startPoint y: 336, endPoint x: 878, endPoint y: 219, distance: 116.9
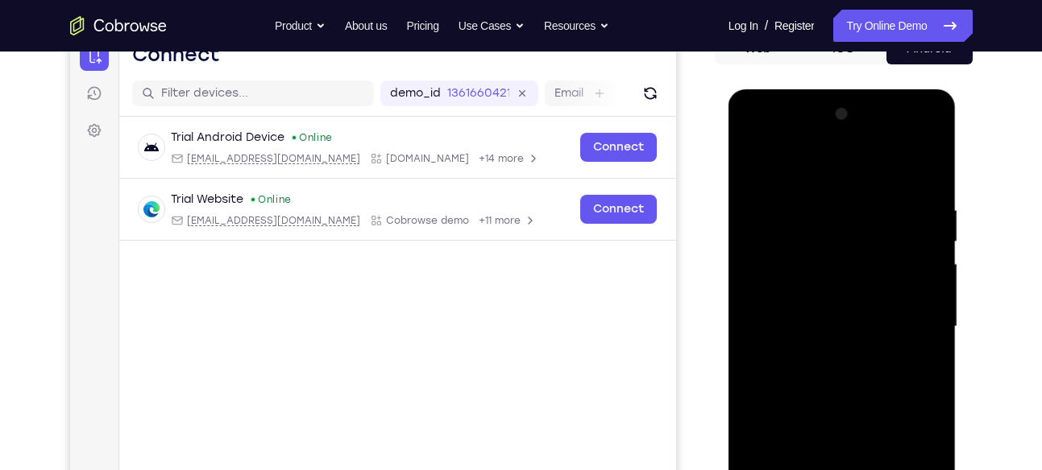
click at [878, 219] on div at bounding box center [841, 326] width 203 height 451
drag, startPoint x: 878, startPoint y: 320, endPoint x: 887, endPoint y: 217, distance: 102.7
click at [887, 217] on div at bounding box center [841, 326] width 203 height 451
drag, startPoint x: 872, startPoint y: 318, endPoint x: 872, endPoint y: 212, distance: 106.3
click at [872, 212] on div at bounding box center [841, 326] width 203 height 451
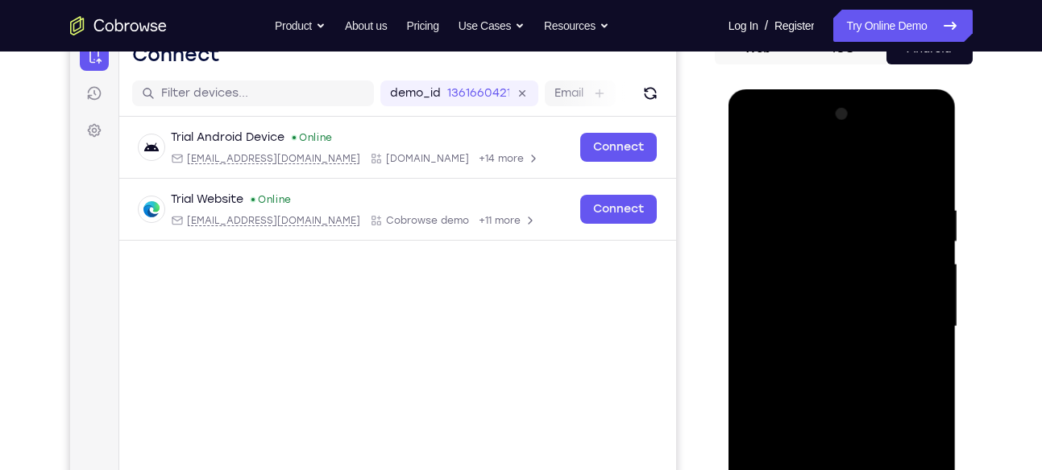
drag, startPoint x: 871, startPoint y: 307, endPoint x: 879, endPoint y: 209, distance: 98.6
click at [879, 209] on div at bounding box center [841, 326] width 203 height 451
click at [751, 358] on div at bounding box center [841, 326] width 203 height 451
drag, startPoint x: 834, startPoint y: 322, endPoint x: 838, endPoint y: 203, distance: 119.3
click at [838, 203] on div at bounding box center [841, 326] width 203 height 451
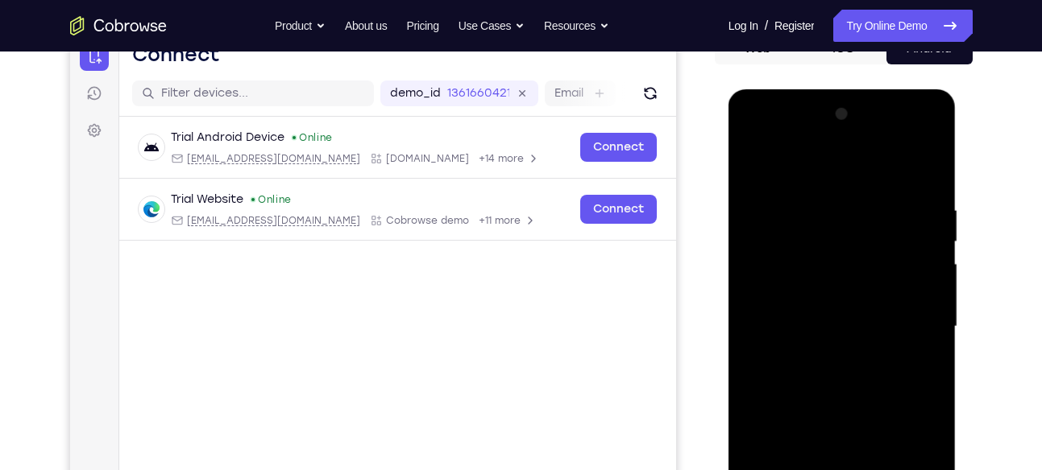
drag, startPoint x: 843, startPoint y: 321, endPoint x: 851, endPoint y: 198, distance: 122.8
click at [851, 198] on div at bounding box center [841, 326] width 203 height 451
drag, startPoint x: 868, startPoint y: 334, endPoint x: 856, endPoint y: 239, distance: 95.8
click at [856, 239] on div at bounding box center [841, 326] width 203 height 451
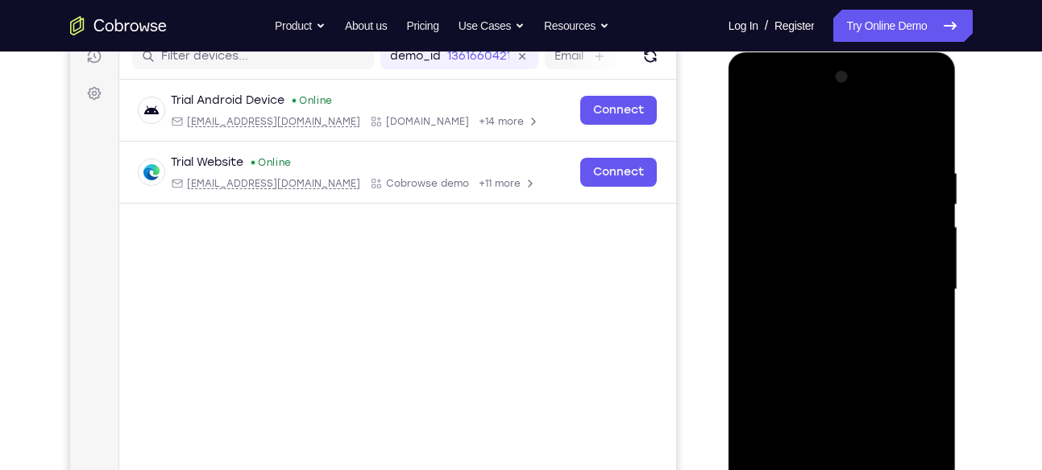
scroll to position [213, 0]
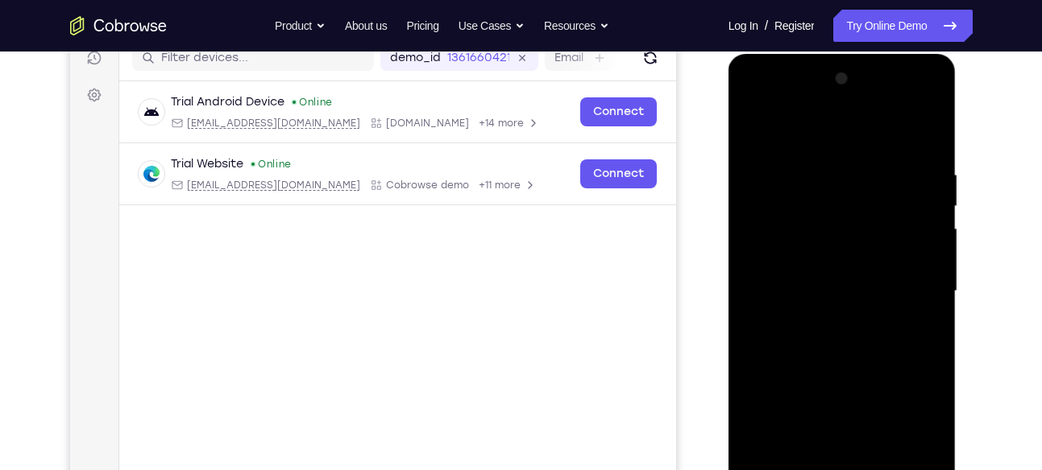
drag, startPoint x: 856, startPoint y: 204, endPoint x: 854, endPoint y: 303, distance: 99.1
click at [854, 303] on div at bounding box center [841, 291] width 203 height 451
drag, startPoint x: 854, startPoint y: 216, endPoint x: 855, endPoint y: 142, distance: 74.1
click at [855, 142] on div at bounding box center [841, 291] width 203 height 451
drag, startPoint x: 872, startPoint y: 285, endPoint x: 850, endPoint y: 202, distance: 85.8
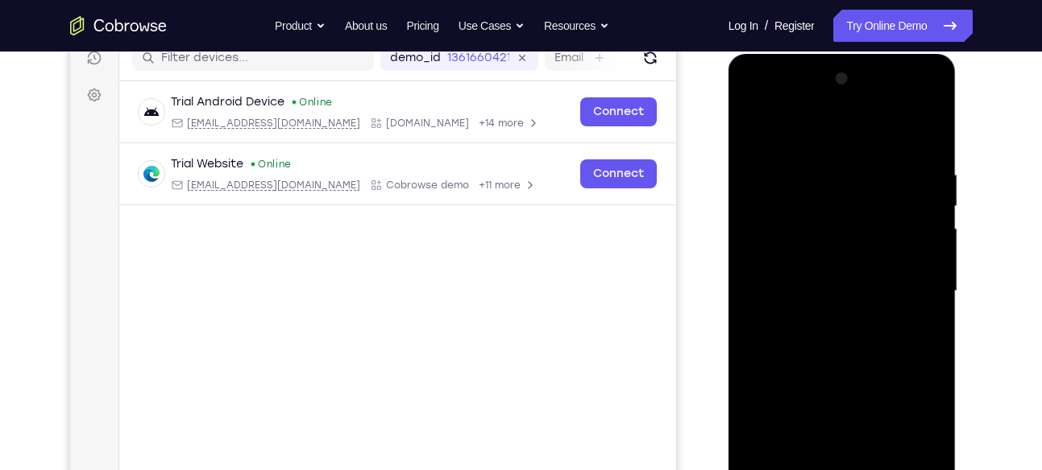
click at [850, 202] on div at bounding box center [841, 291] width 203 height 451
drag, startPoint x: 869, startPoint y: 261, endPoint x: 862, endPoint y: 155, distance: 105.8
click at [862, 155] on div at bounding box center [841, 291] width 203 height 451
drag, startPoint x: 864, startPoint y: 327, endPoint x: 858, endPoint y: 211, distance: 116.1
click at [858, 211] on div at bounding box center [841, 291] width 203 height 451
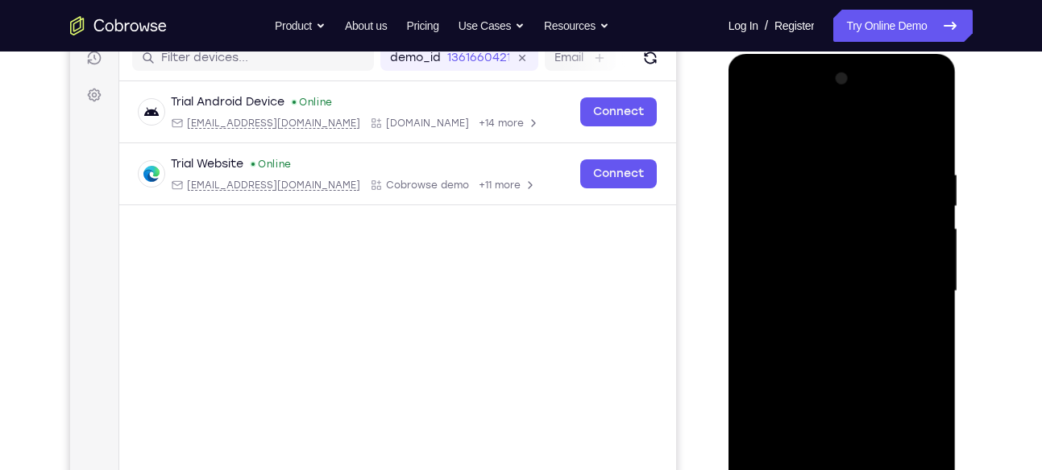
drag, startPoint x: 872, startPoint y: 316, endPoint x: 864, endPoint y: 209, distance: 106.7
click at [864, 209] on div at bounding box center [841, 291] width 203 height 451
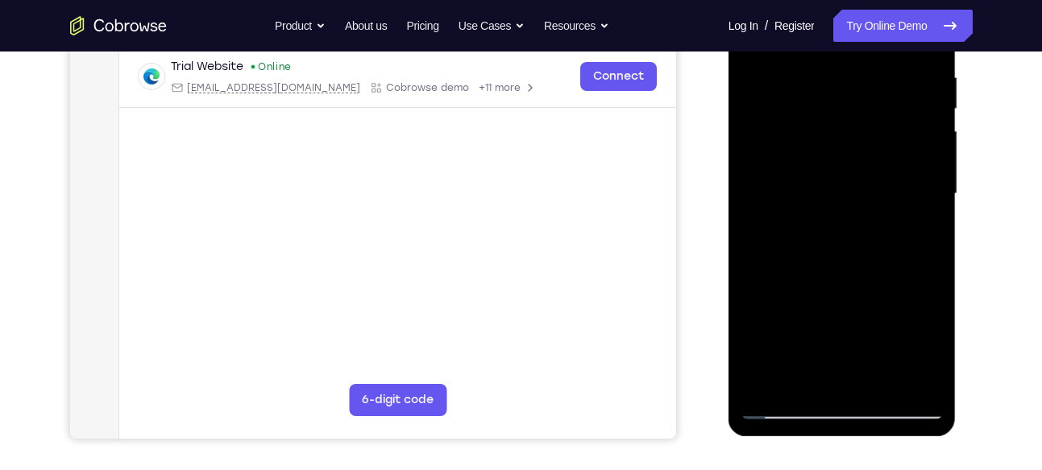
scroll to position [289, 0]
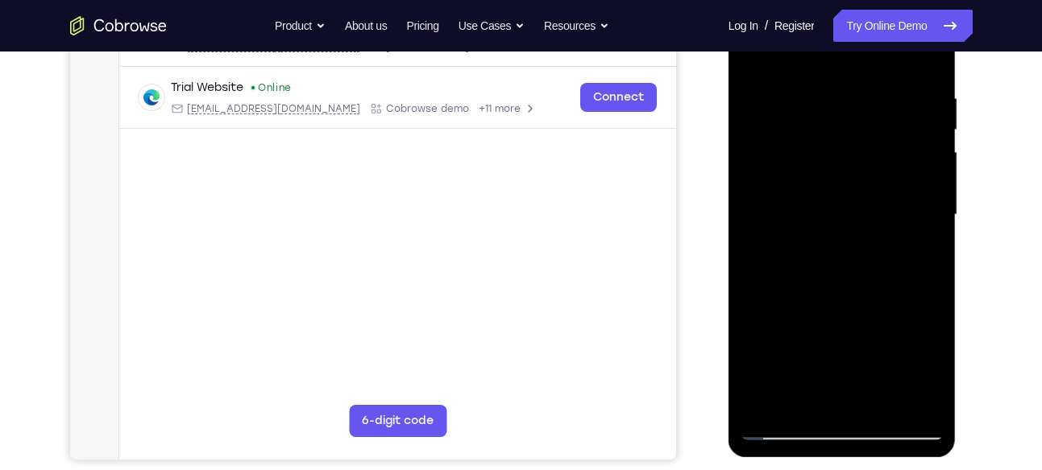
drag, startPoint x: 864, startPoint y: 255, endPoint x: 868, endPoint y: 234, distance: 22.0
click at [868, 234] on div at bounding box center [841, 215] width 203 height 451
drag, startPoint x: 893, startPoint y: 325, endPoint x: 898, endPoint y: 380, distance: 55.9
click at [898, 380] on div at bounding box center [841, 215] width 203 height 451
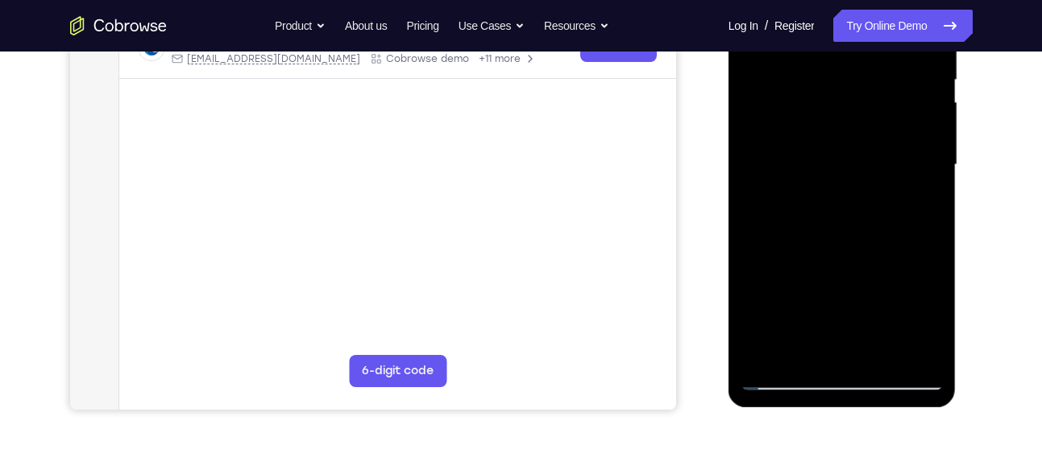
scroll to position [340, 0]
drag, startPoint x: 890, startPoint y: 246, endPoint x: 879, endPoint y: 193, distance: 53.6
click at [879, 193] on div at bounding box center [841, 164] width 203 height 451
drag, startPoint x: 907, startPoint y: 286, endPoint x: 894, endPoint y: 150, distance: 136.7
click at [894, 150] on div at bounding box center [841, 164] width 203 height 451
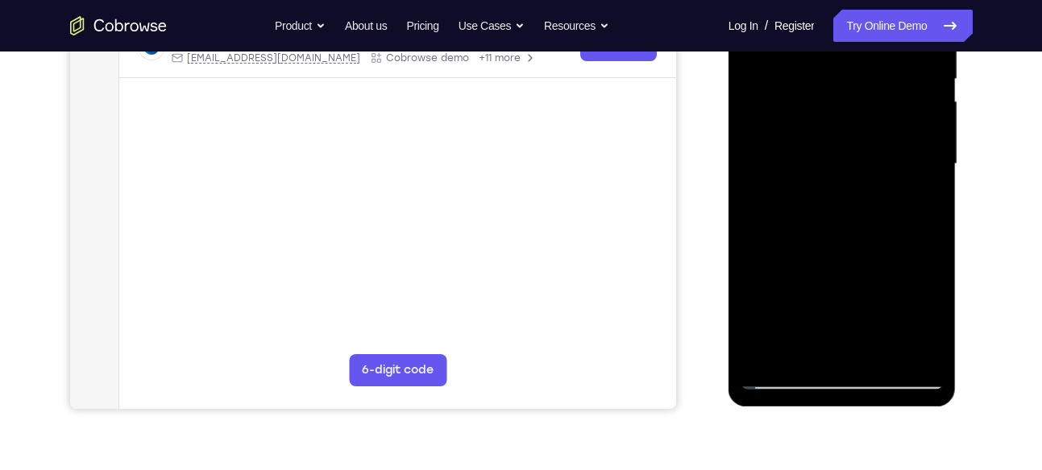
drag, startPoint x: 889, startPoint y: 259, endPoint x: 890, endPoint y: 171, distance: 87.8
click at [890, 171] on div at bounding box center [841, 164] width 203 height 451
drag, startPoint x: 890, startPoint y: 264, endPoint x: 892, endPoint y: 306, distance: 41.9
click at [892, 306] on div at bounding box center [841, 164] width 203 height 451
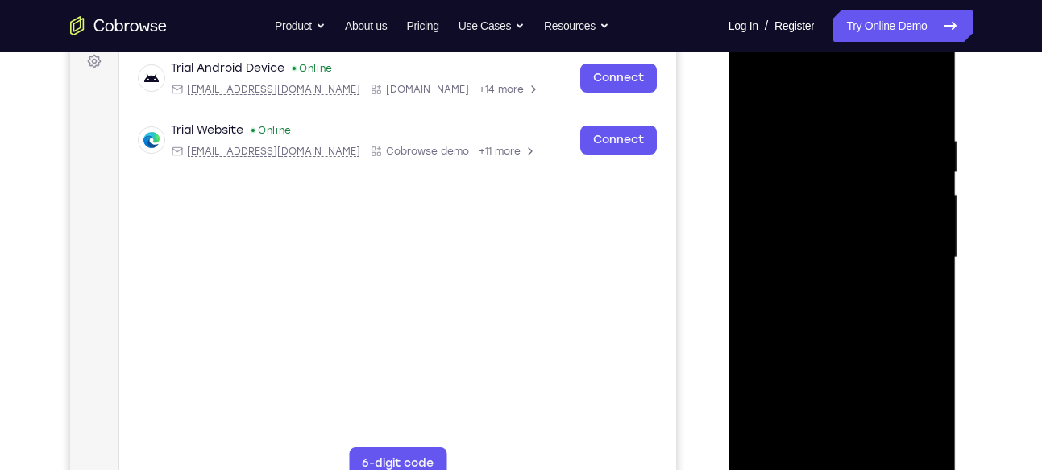
scroll to position [237, 0]
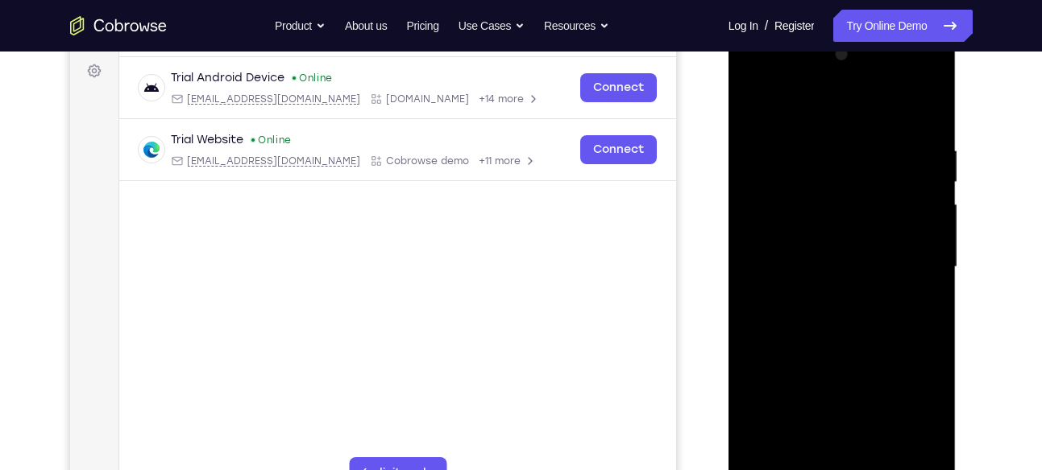
drag, startPoint x: 884, startPoint y: 337, endPoint x: 873, endPoint y: 93, distance: 243.5
click at [873, 93] on div at bounding box center [841, 267] width 203 height 451
drag, startPoint x: 878, startPoint y: 271, endPoint x: 869, endPoint y: 167, distance: 104.3
click at [869, 167] on div at bounding box center [841, 267] width 203 height 451
drag, startPoint x: 878, startPoint y: 317, endPoint x: 872, endPoint y: 197, distance: 120.2
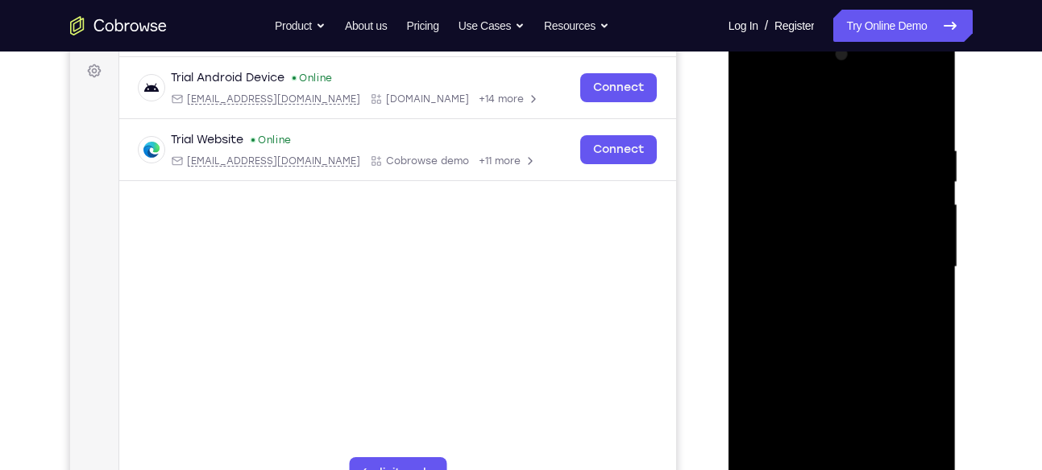
click at [872, 197] on div at bounding box center [841, 267] width 203 height 451
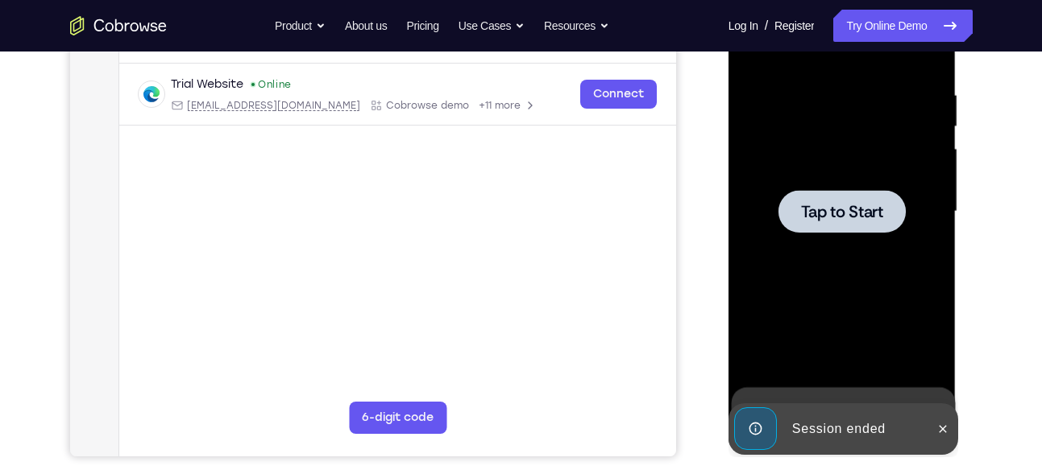
scroll to position [294, 0]
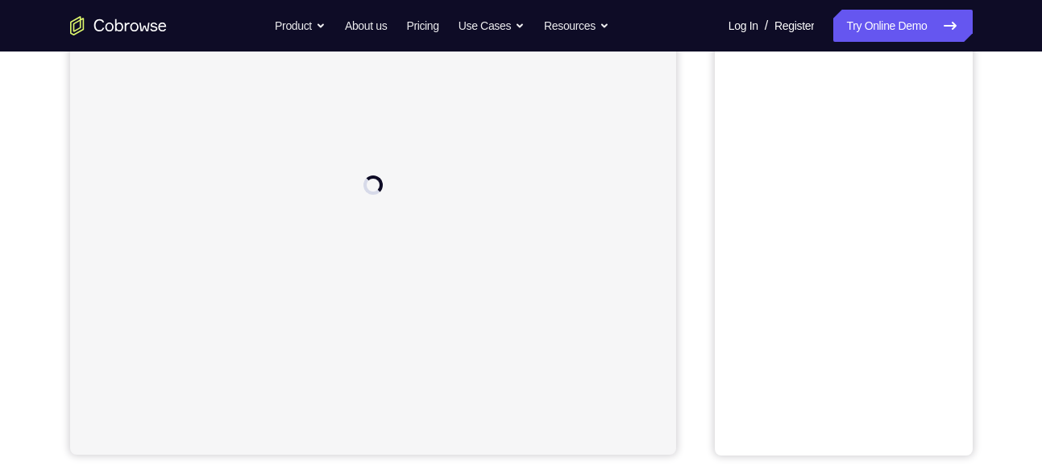
scroll to position [294, 0]
